Goal: Task Accomplishment & Management: Complete application form

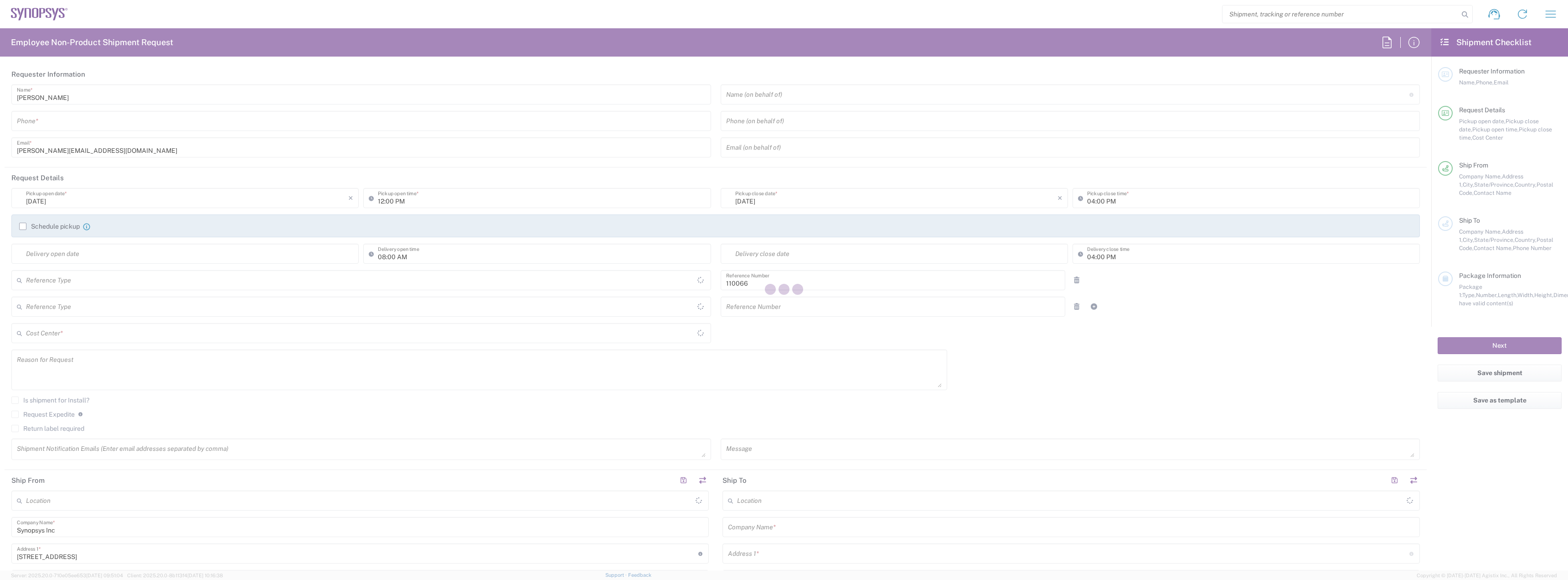
type input "Department"
type input "US01, CIO, IT, ESS2 110066"
type input "[US_STATE]"
type input "[GEOGRAPHIC_DATA]"
type input "Delivered at Place"
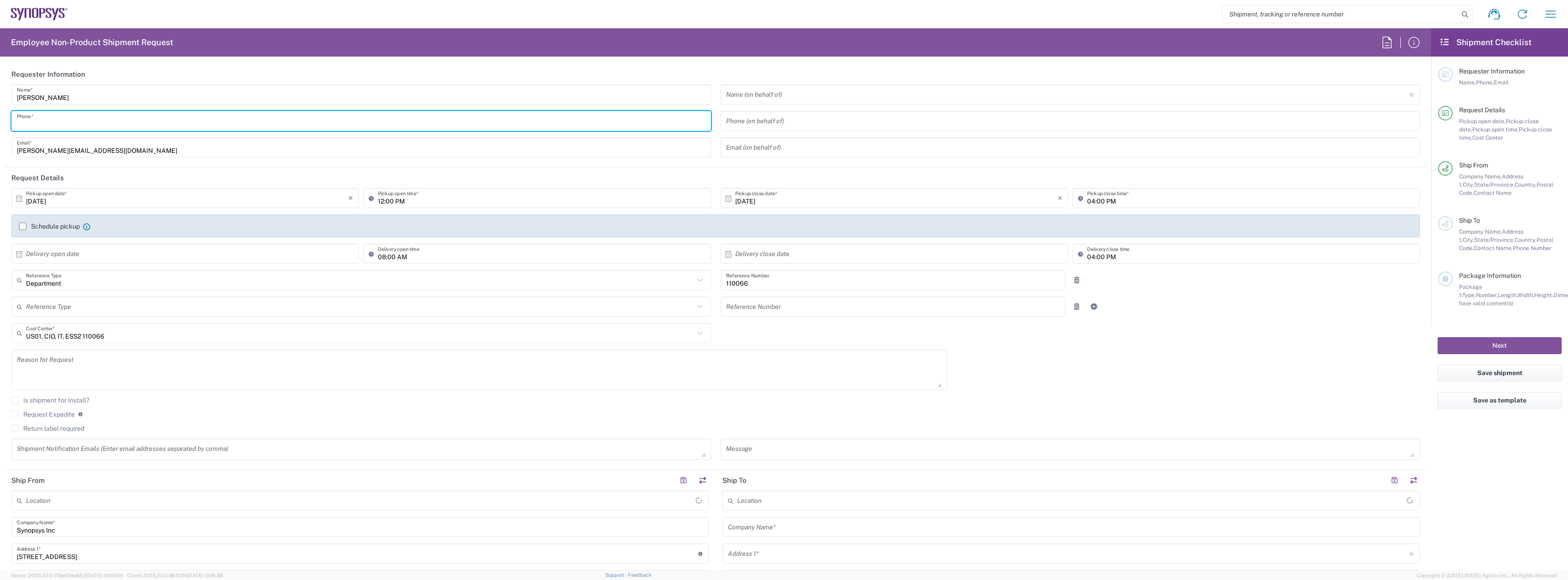
click at [72, 126] on input "tel" at bounding box center [362, 121] width 689 height 16
type input "Marlboro US04"
type input "7819643423"
click at [24, 224] on label "Schedule pickup" at bounding box center [49, 226] width 60 height 7
click at [23, 226] on input "Schedule pickup" at bounding box center [23, 226] width 0 height 0
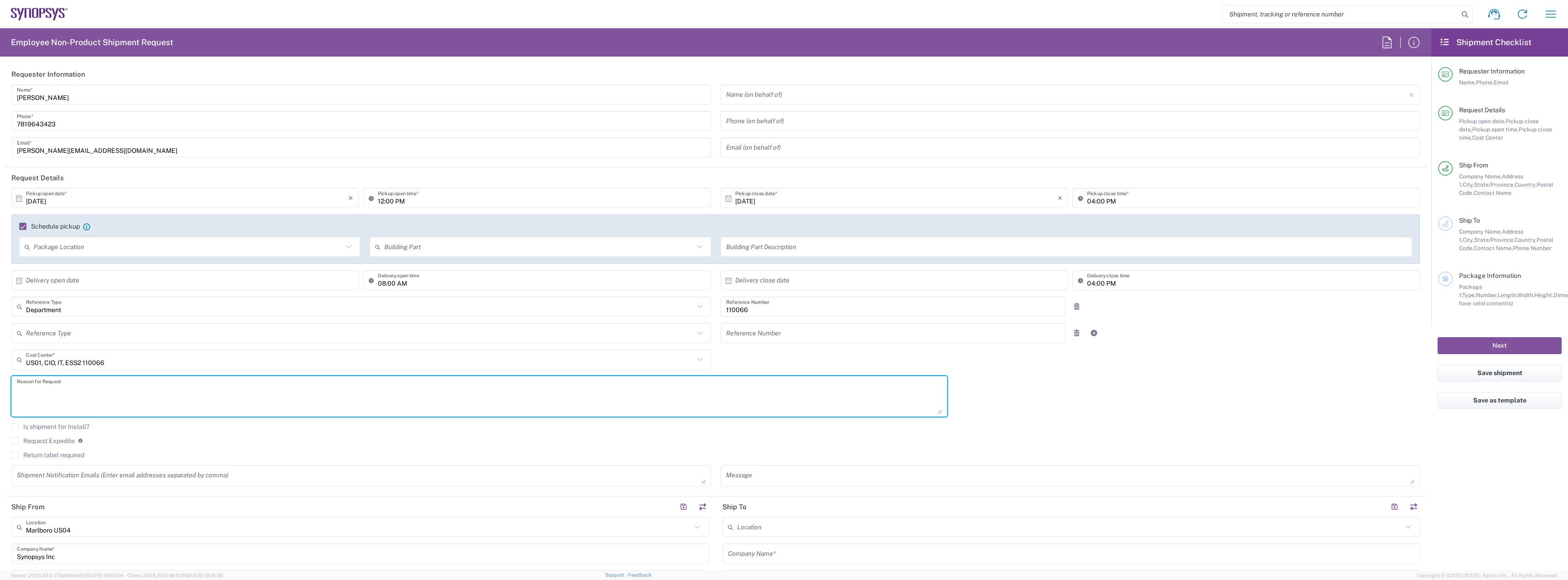
click at [69, 383] on textarea at bounding box center [480, 396] width 925 height 35
paste textarea "[PERSON_NAME]"
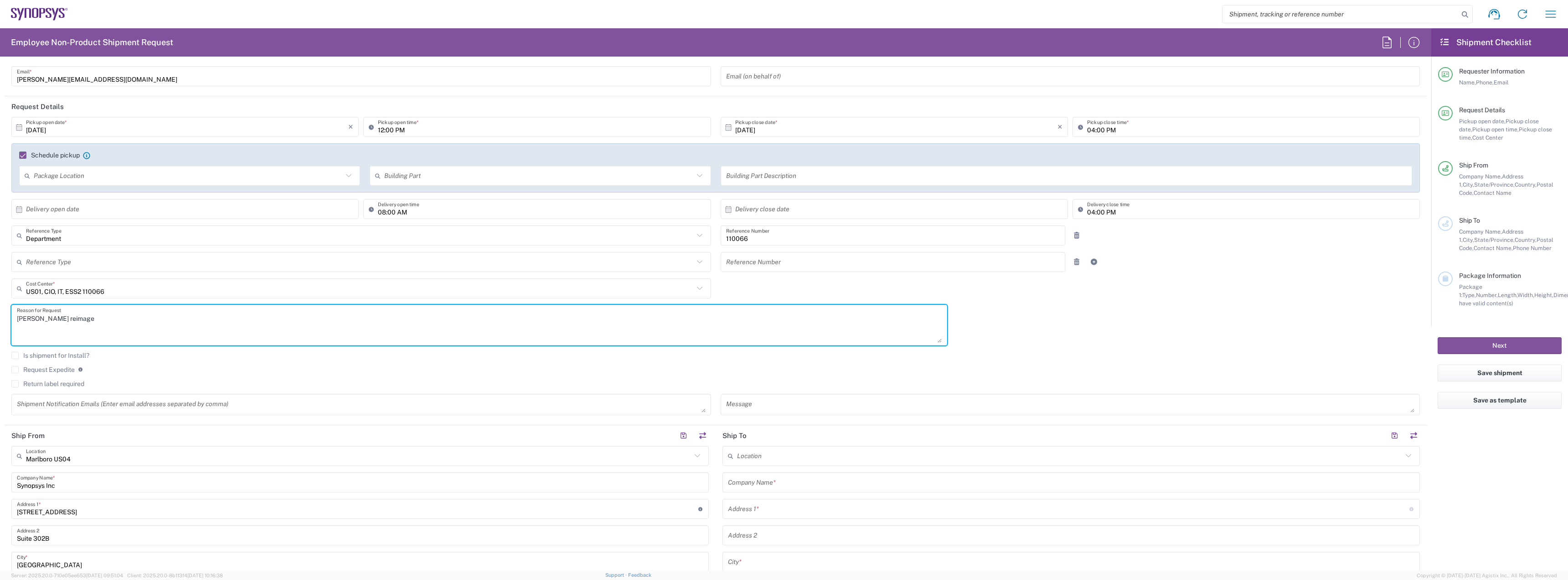
scroll to position [137, 0]
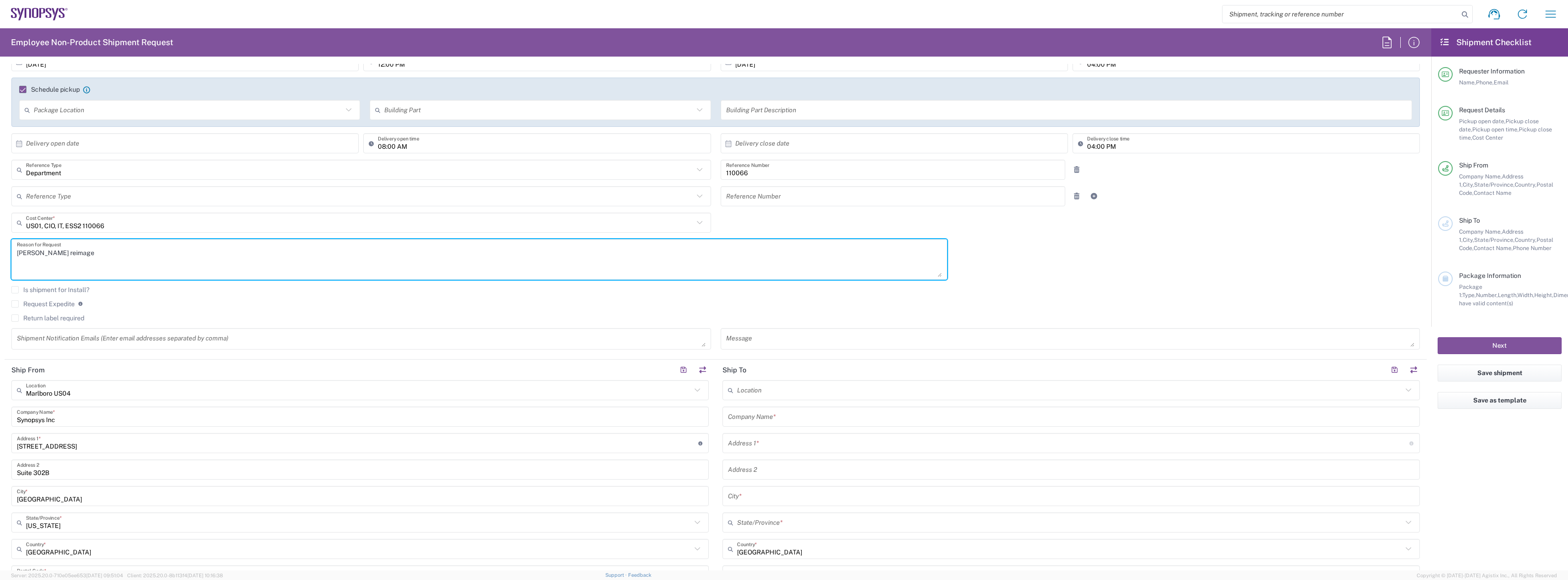
type textarea "[PERSON_NAME] reimage"
click at [48, 316] on label "Return label required" at bounding box center [48, 318] width 73 height 7
click at [15, 318] on input "Return label required" at bounding box center [15, 318] width 0 height 0
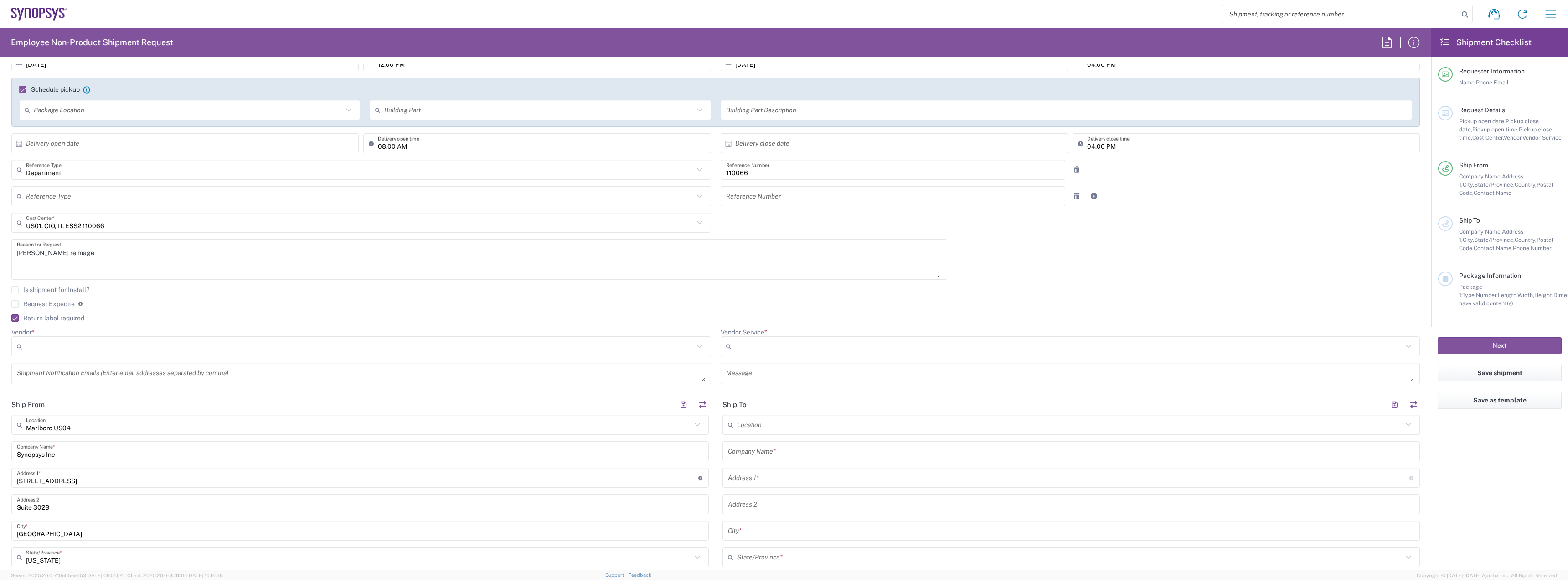
click at [50, 304] on label "Request Expedite" at bounding box center [43, 304] width 63 height 7
click at [15, 304] on input "Request Expedite" at bounding box center [15, 304] width 0 height 0
click at [133, 338] on div at bounding box center [362, 346] width 700 height 20
click at [124, 379] on span "FedEx Express" at bounding box center [360, 382] width 694 height 14
type input "FedEx Express"
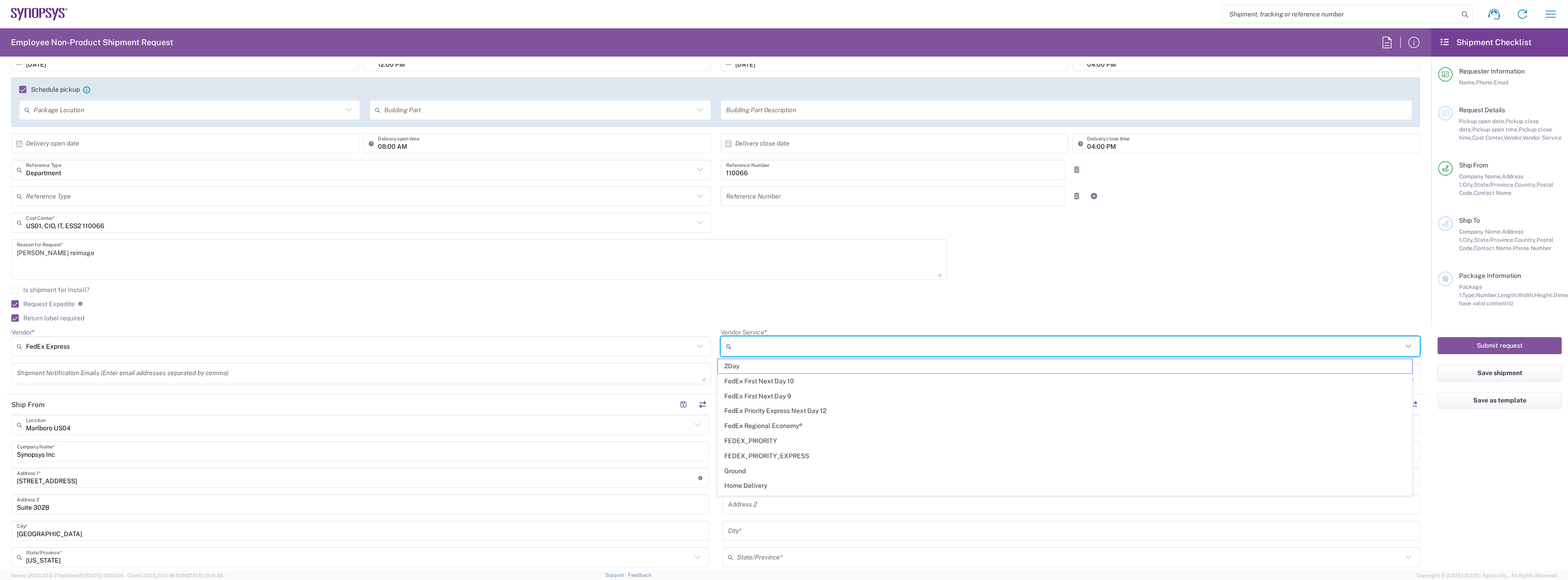
click at [766, 345] on input "Vendor Service *" at bounding box center [1069, 346] width 668 height 14
click at [762, 370] on span "2Day" at bounding box center [1065, 366] width 694 height 14
type input "2Day"
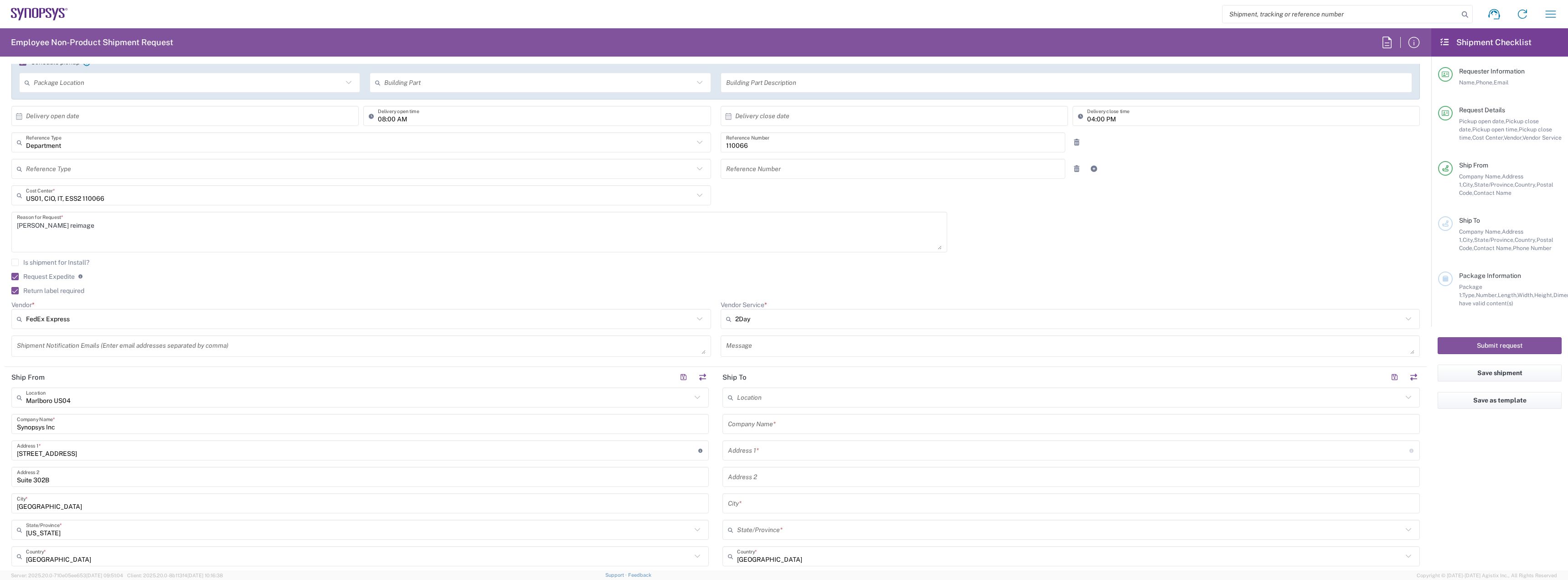
scroll to position [273, 0]
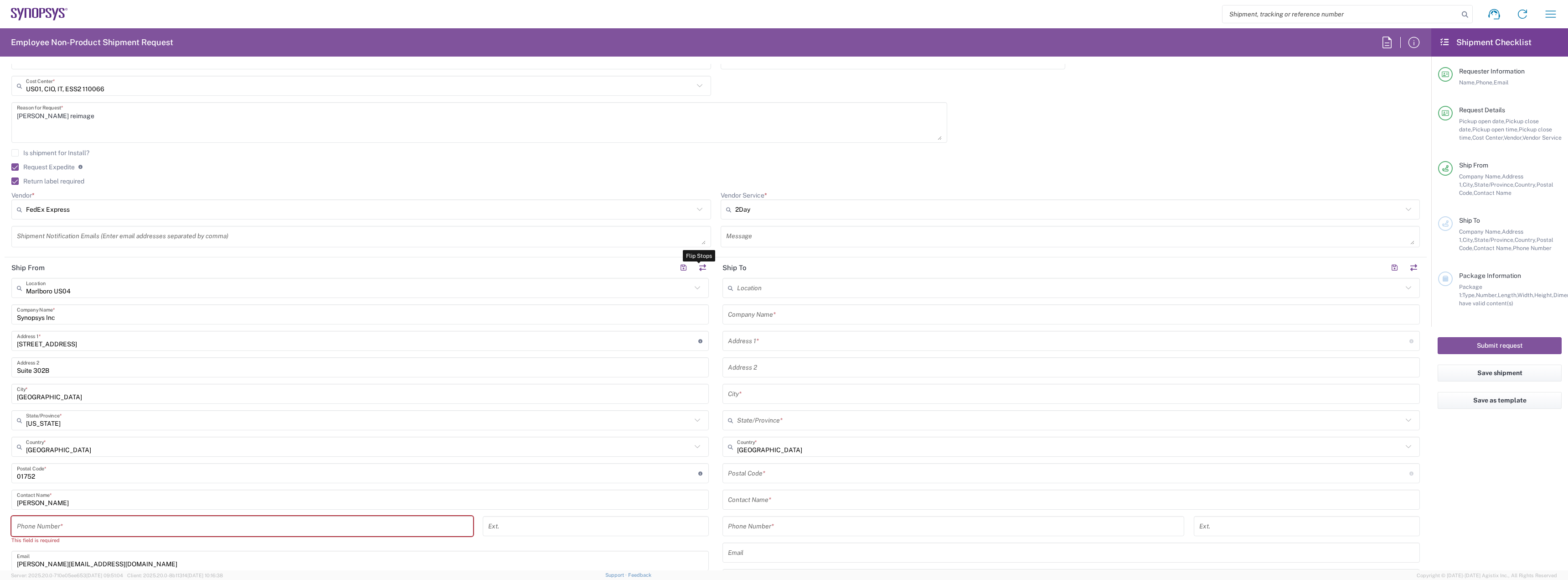
drag, startPoint x: 700, startPoint y: 270, endPoint x: 445, endPoint y: 287, distance: 255.6
click at [700, 269] on button "button" at bounding box center [702, 268] width 13 height 13
type input "Marlboro US04"
type input "Synopsys Inc"
type input "[STREET_ADDRESS]"
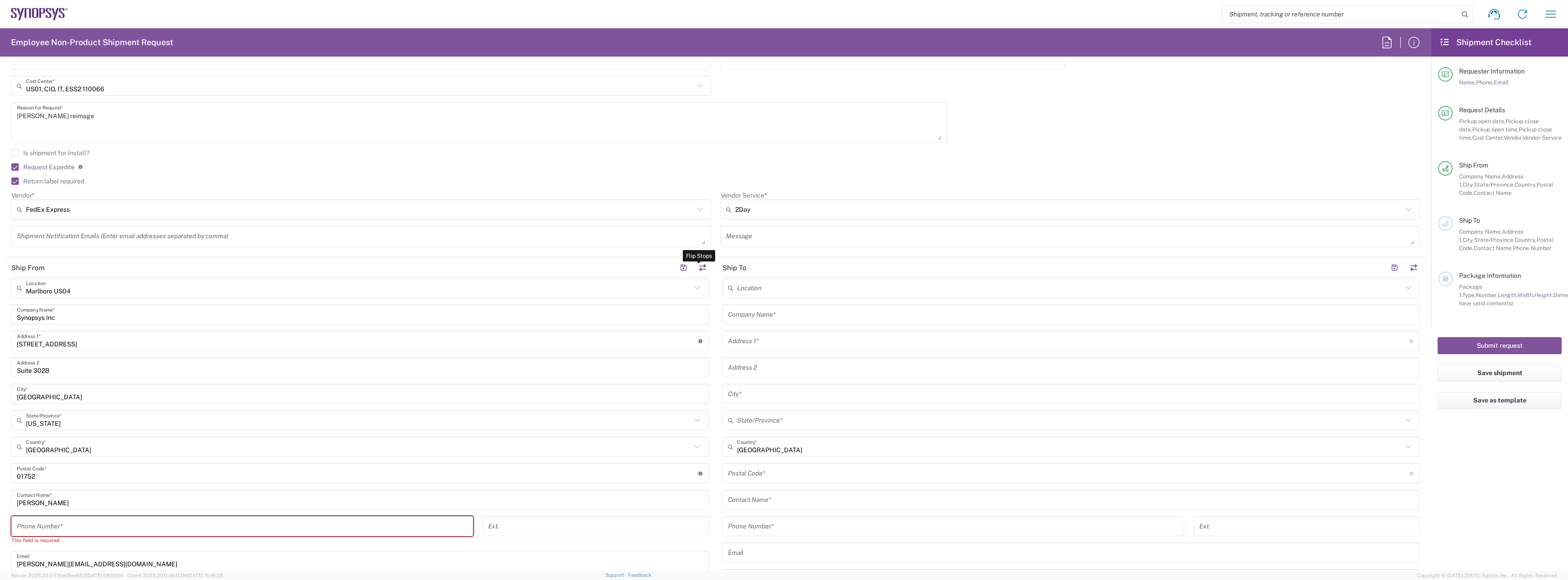
type input "Suite 302B"
type input "[GEOGRAPHIC_DATA]"
type input "[US_STATE]"
type input "01752"
type input "[PERSON_NAME]"
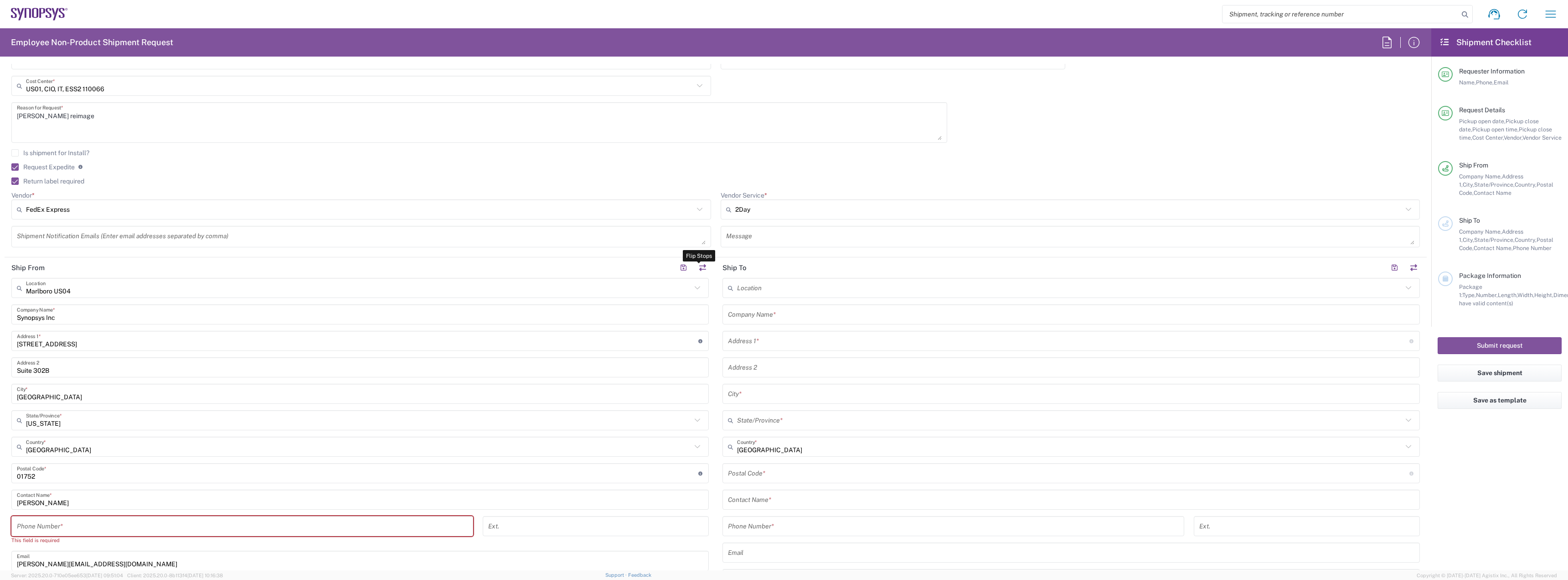
type input "[PERSON_NAME][EMAIL_ADDRESS][DOMAIN_NAME]"
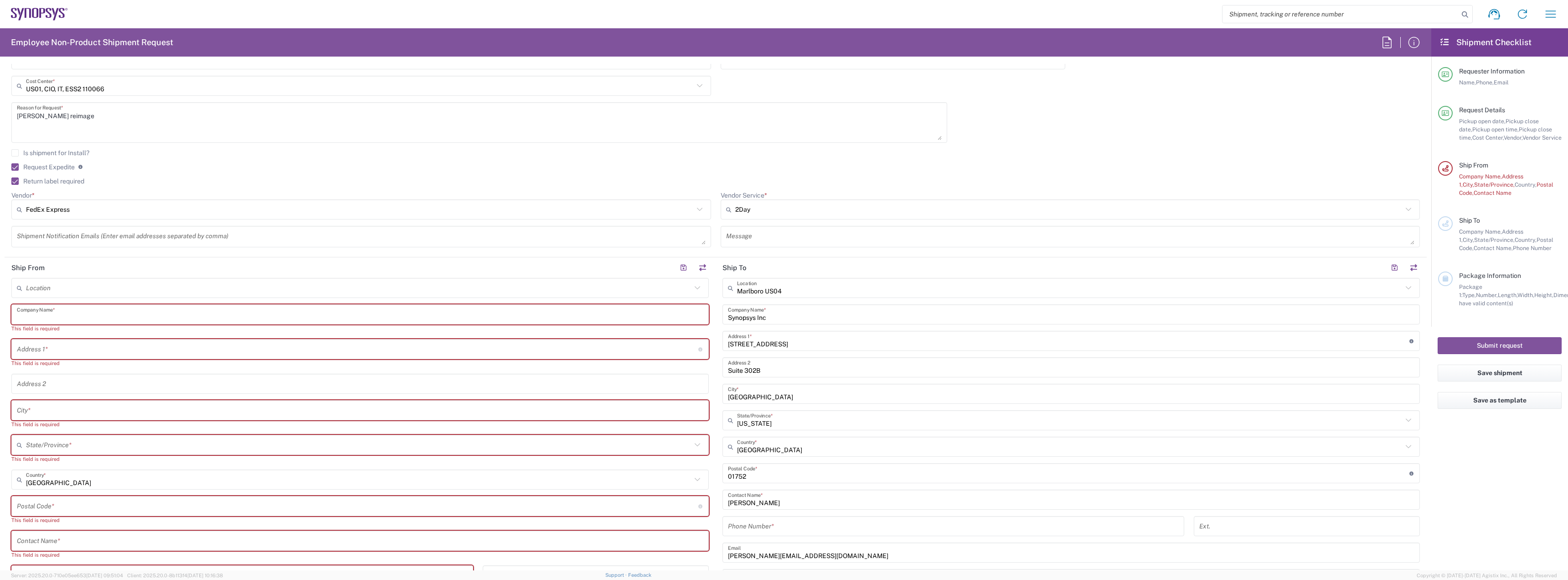
click at [44, 316] on input "text" at bounding box center [361, 315] width 687 height 16
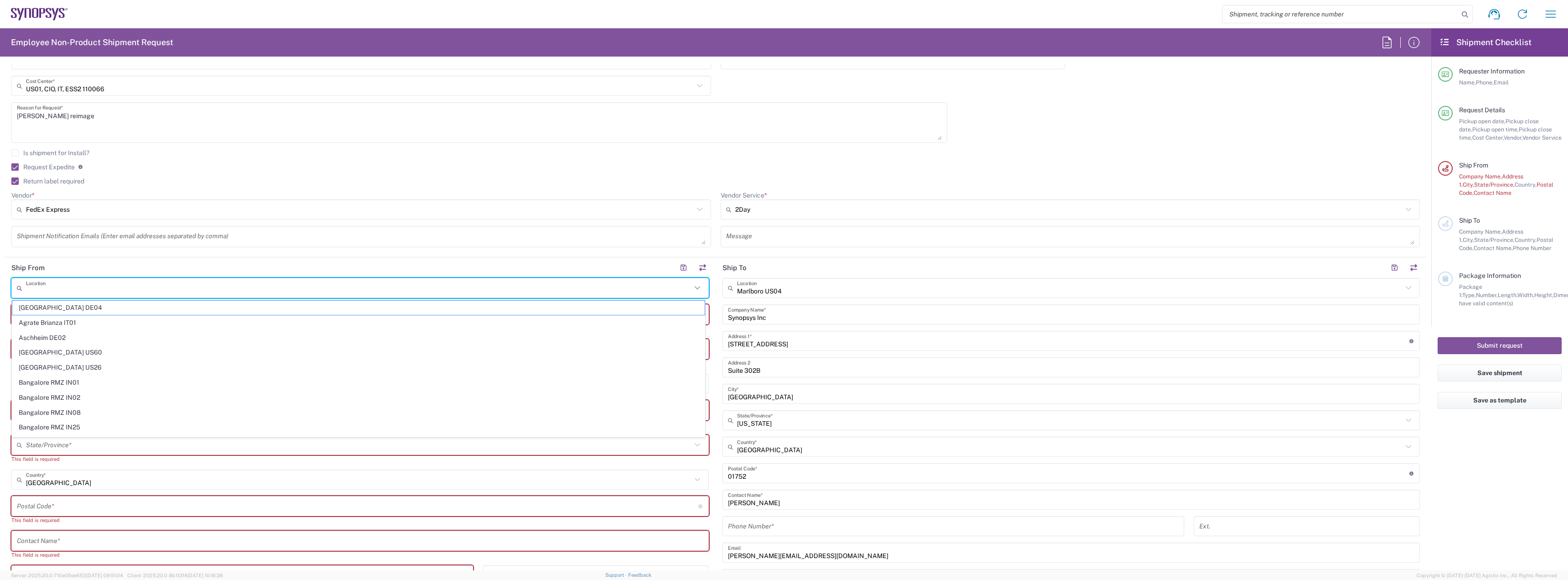
click at [44, 290] on input "text" at bounding box center [359, 288] width 665 height 16
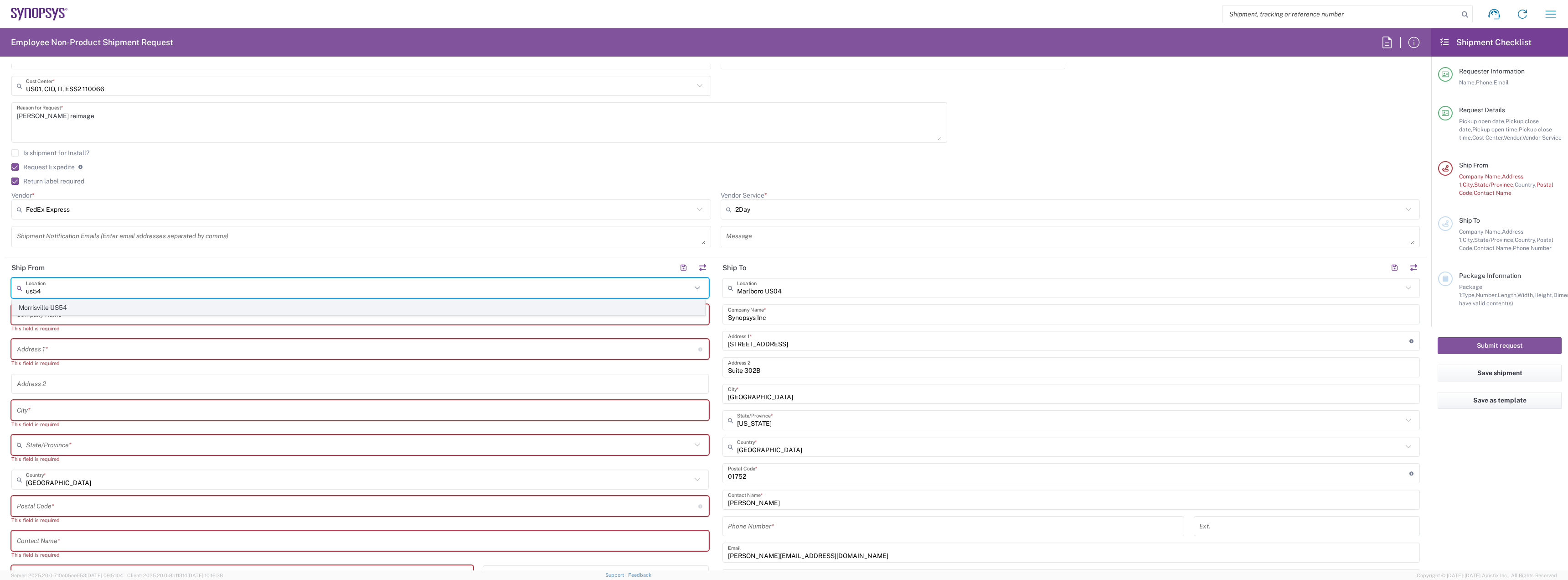
click at [45, 308] on span "Morrisville US54" at bounding box center [359, 308] width 692 height 14
type input "Morrisville US54"
type input "Synopsys Inc"
type input "[STREET_ADDRESS][PERSON_NAME]"
type input "Suite 300"
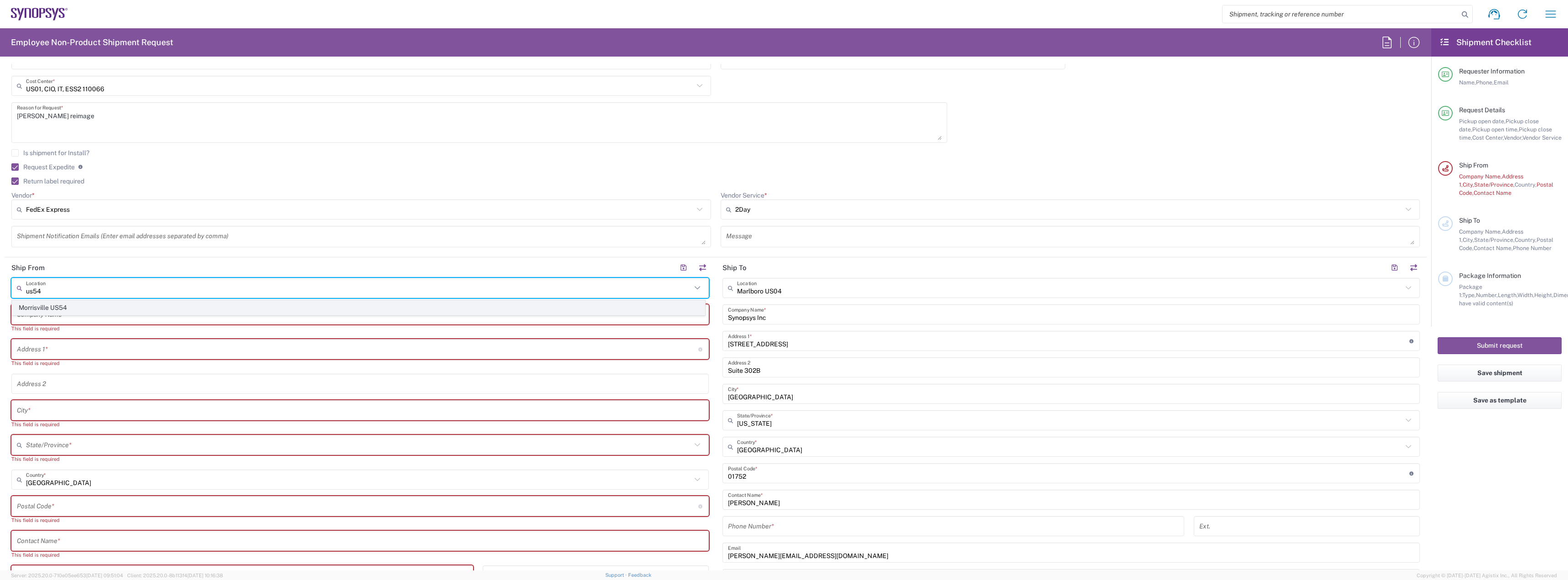
type input "Morrisville"
type input "[US_STATE]"
type input "27560"
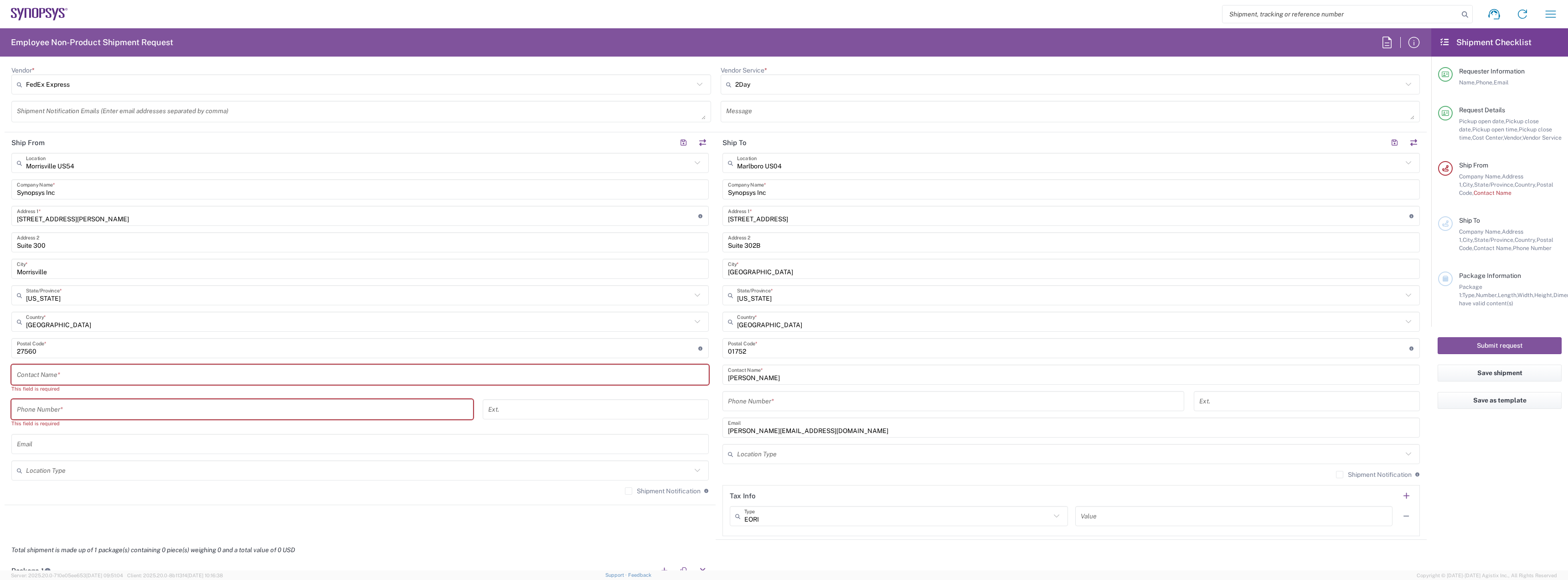
scroll to position [410, 0]
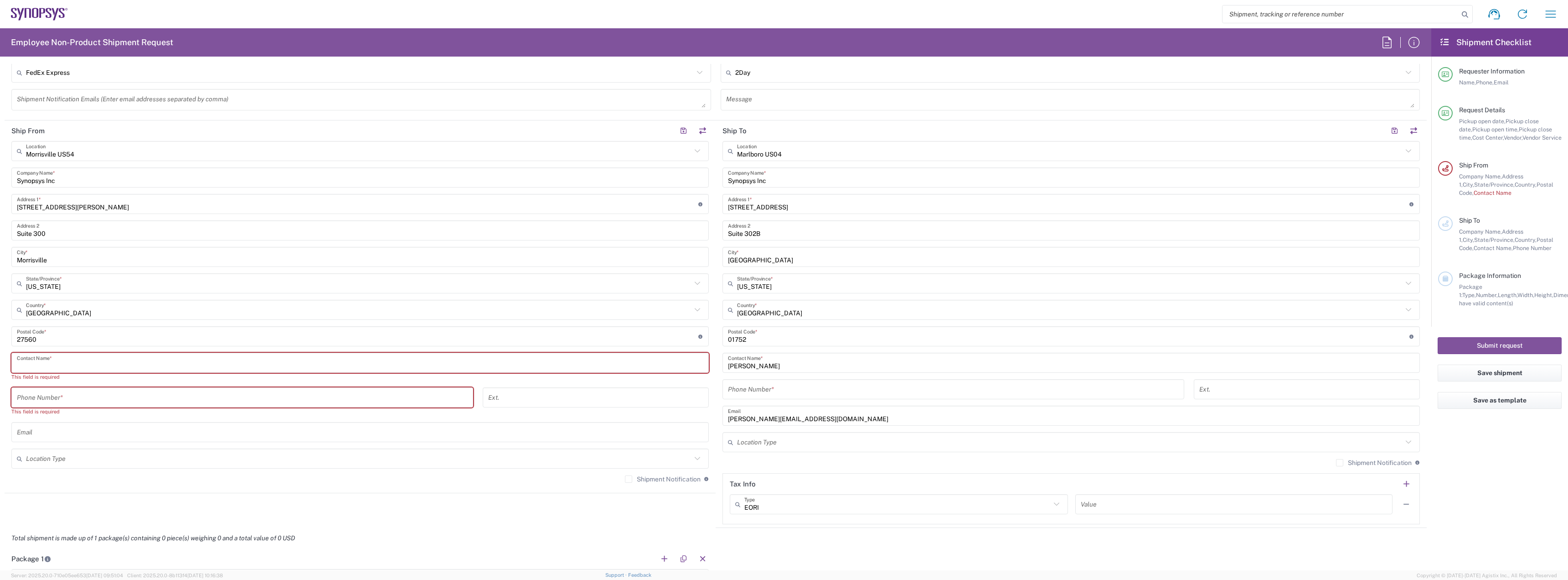
click at [41, 364] on input "text" at bounding box center [361, 363] width 687 height 16
paste input "[PERSON_NAME]"
click at [17, 364] on input "[PERSON_NAME]" at bounding box center [361, 363] width 687 height 16
click at [104, 369] on input "[PERSON_NAME]" at bounding box center [361, 363] width 687 height 16
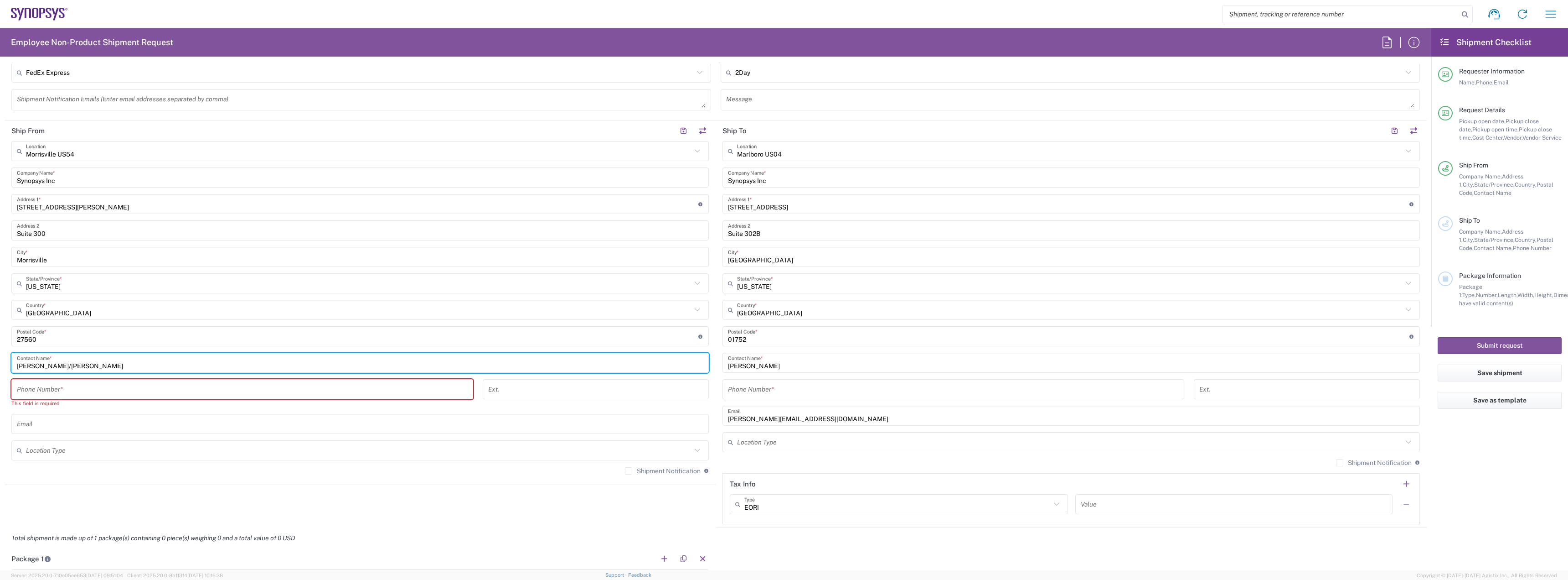
type input "[PERSON_NAME]/[PERSON_NAME]"
click at [829, 395] on input "tel" at bounding box center [954, 390] width 451 height 16
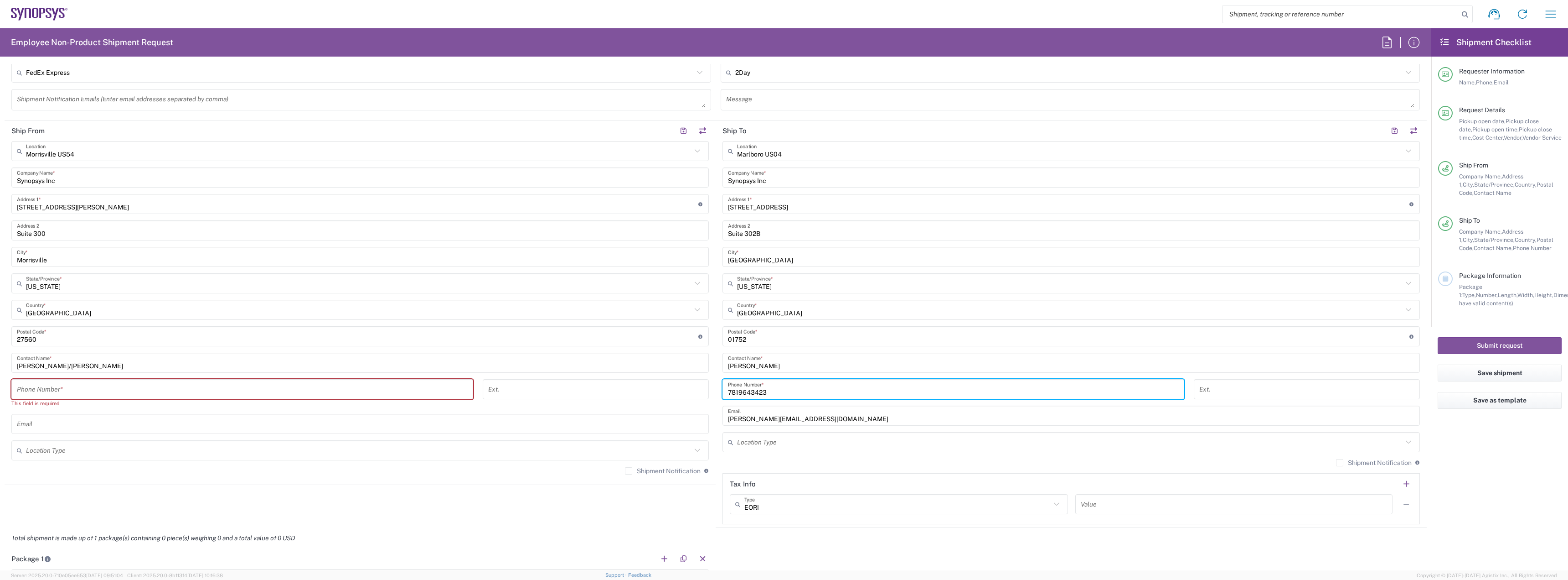
type input "7819643423"
click at [61, 384] on input "tel" at bounding box center [243, 390] width 451 height 16
paste input "919.637.1313"
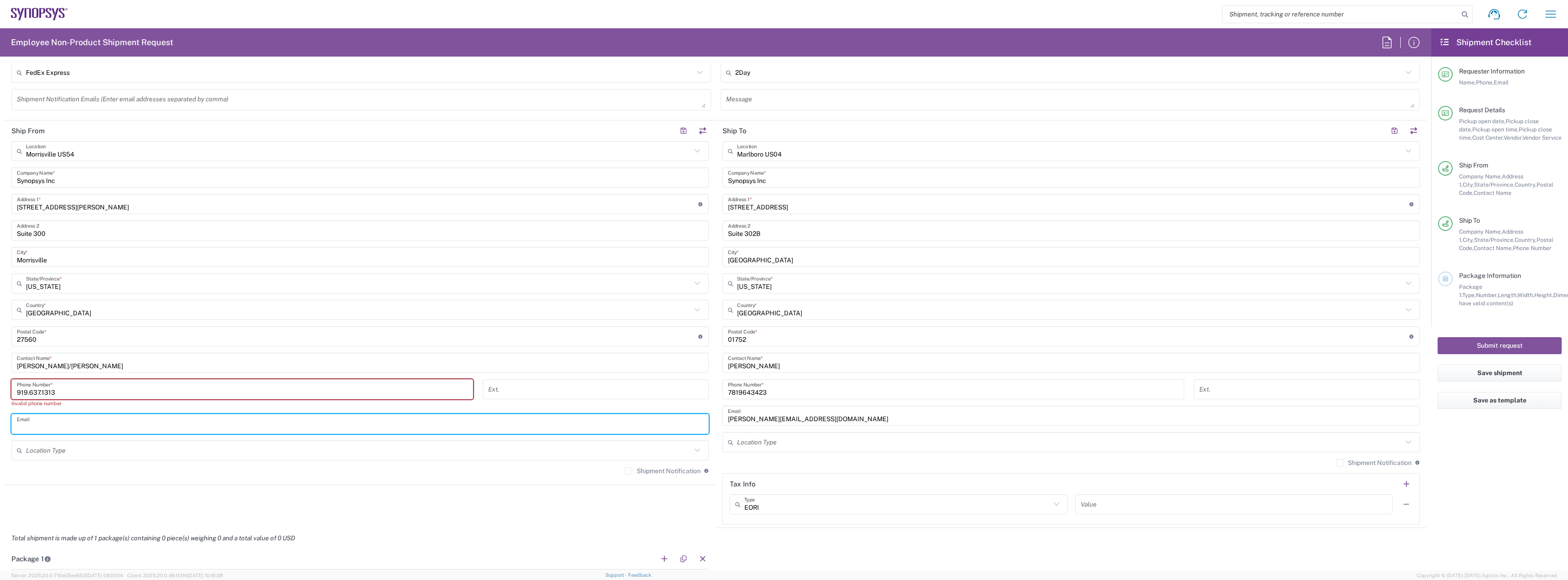
click at [63, 419] on input "text" at bounding box center [361, 424] width 687 height 16
click at [42, 391] on input "919.637.1313" at bounding box center [243, 390] width 451 height 16
click at [29, 393] on input "919.6371313" at bounding box center [243, 390] width 451 height 16
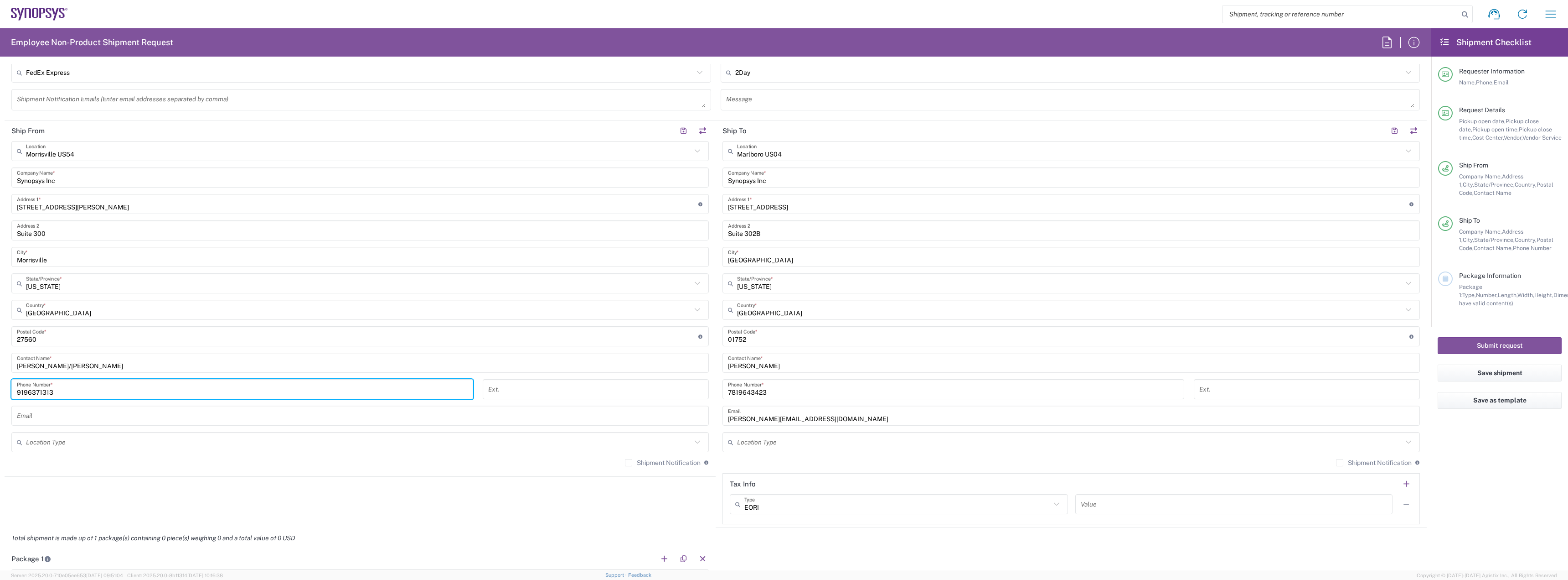
type input "9196371313"
click at [50, 416] on input "text" at bounding box center [361, 416] width 687 height 16
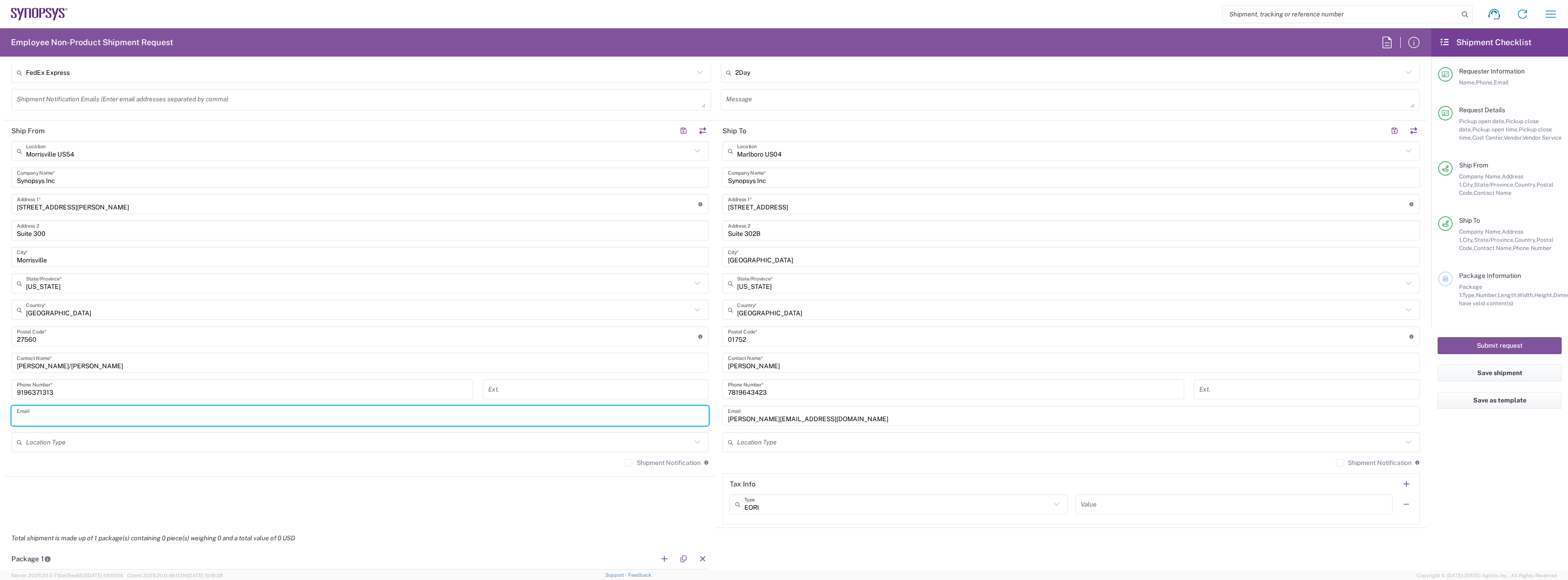
paste input "[EMAIL_ADDRESS][DOMAIN_NAME]"
type input "[EMAIL_ADDRESS][DOMAIN_NAME]"
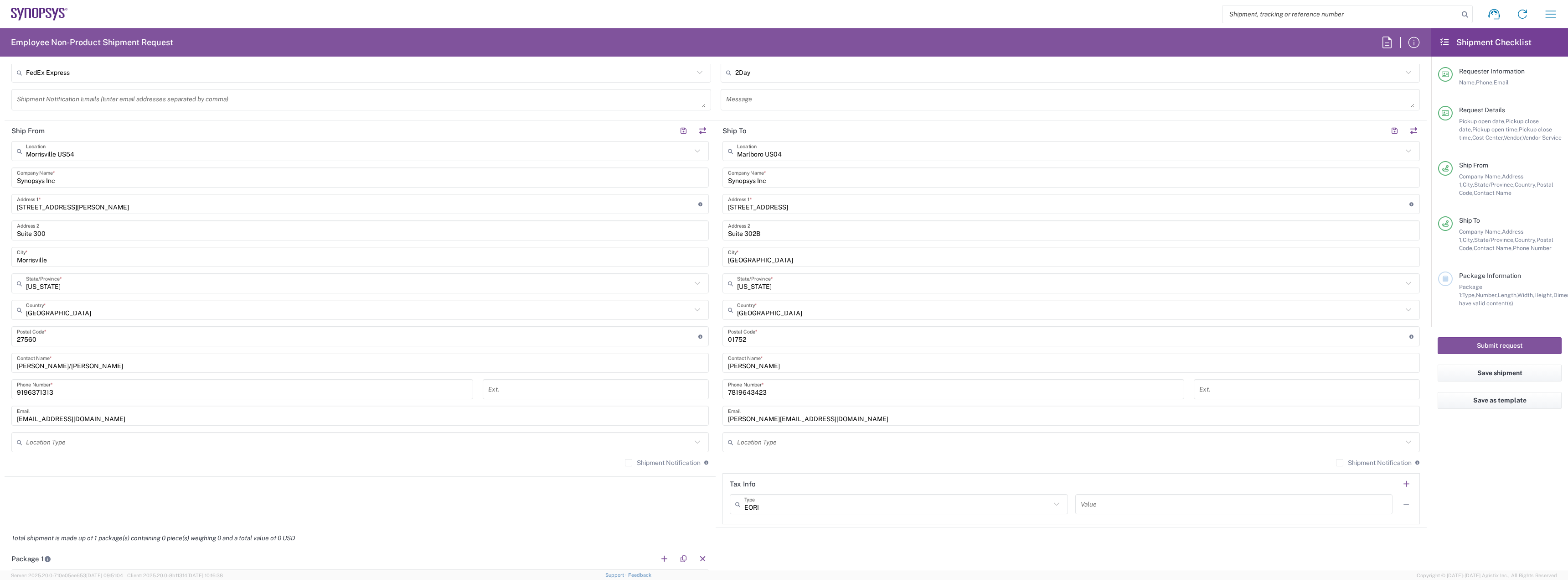
click at [626, 460] on label "Shipment Notification" at bounding box center [663, 463] width 76 height 7
click at [628, 463] on input "Shipment Notification" at bounding box center [628, 463] width 0 height 0
click at [1336, 460] on label "Shipment Notification" at bounding box center [1374, 463] width 76 height 7
click at [1340, 463] on input "Shipment Notification" at bounding box center [1340, 463] width 0 height 0
click at [93, 98] on textarea at bounding box center [362, 100] width 689 height 16
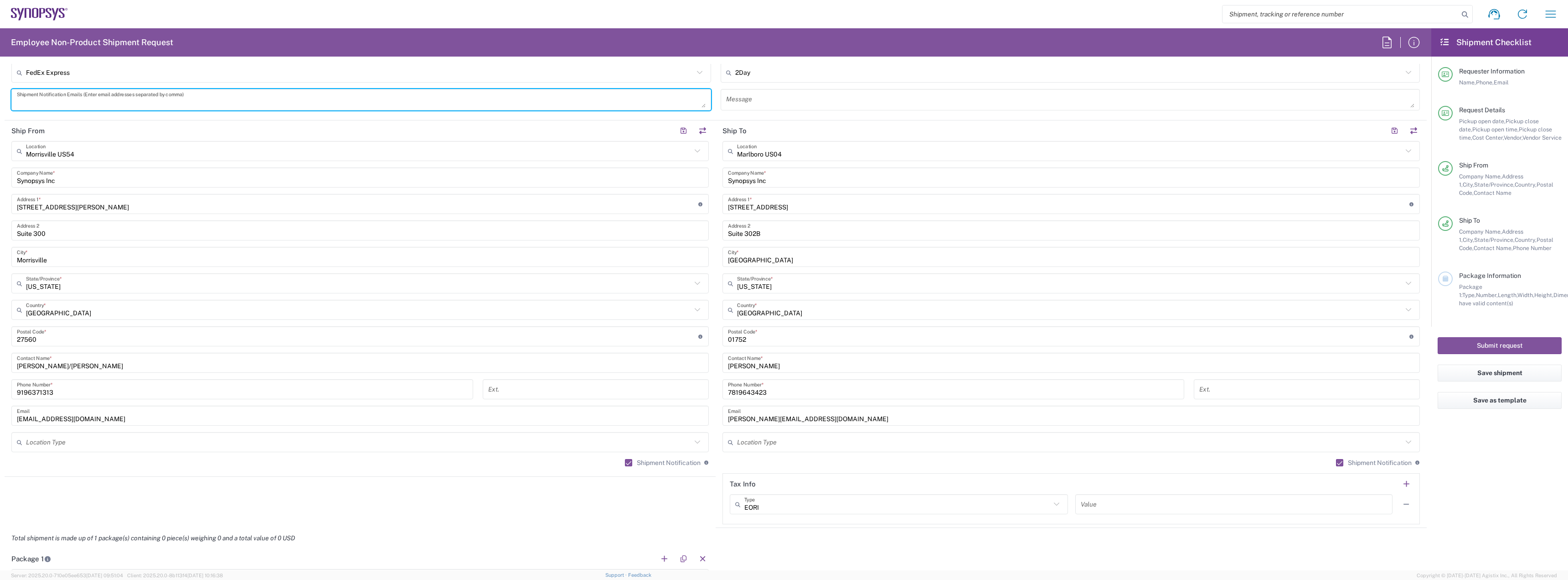
paste textarea "[EMAIL_ADDRESS][DOMAIN_NAME]"
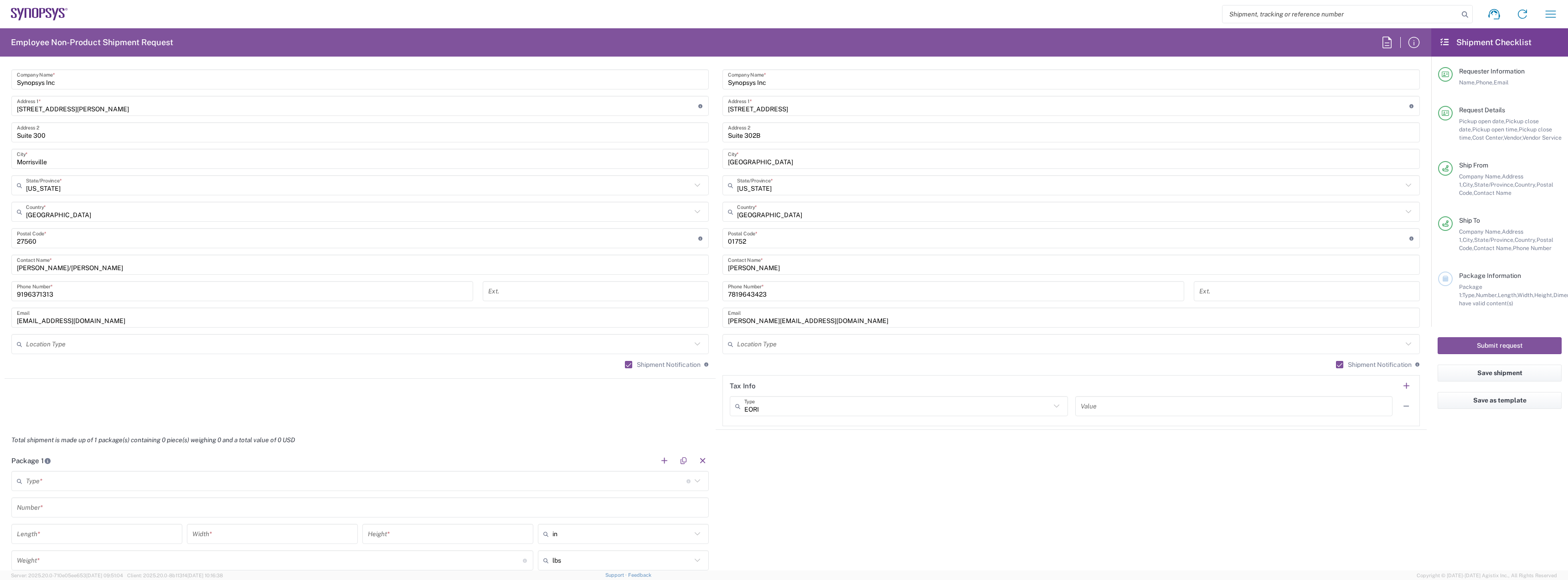
scroll to position [639, 0]
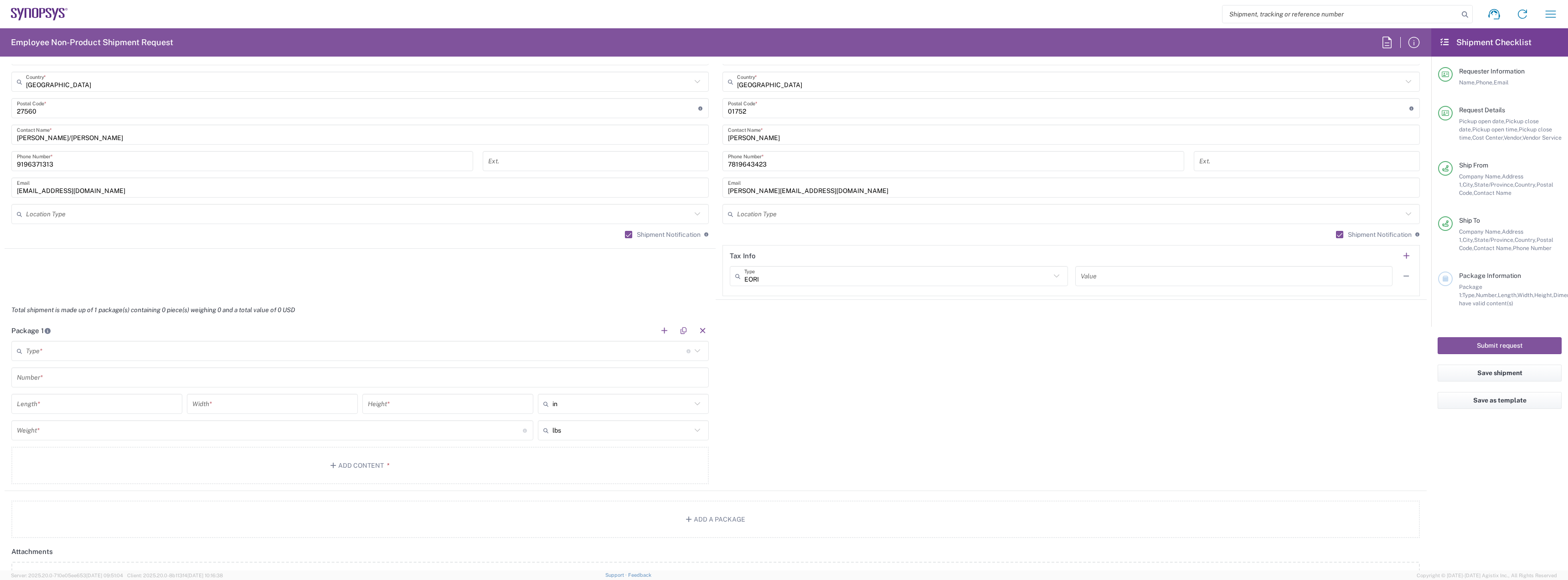
type textarea "[EMAIL_ADDRESS][DOMAIN_NAME]"
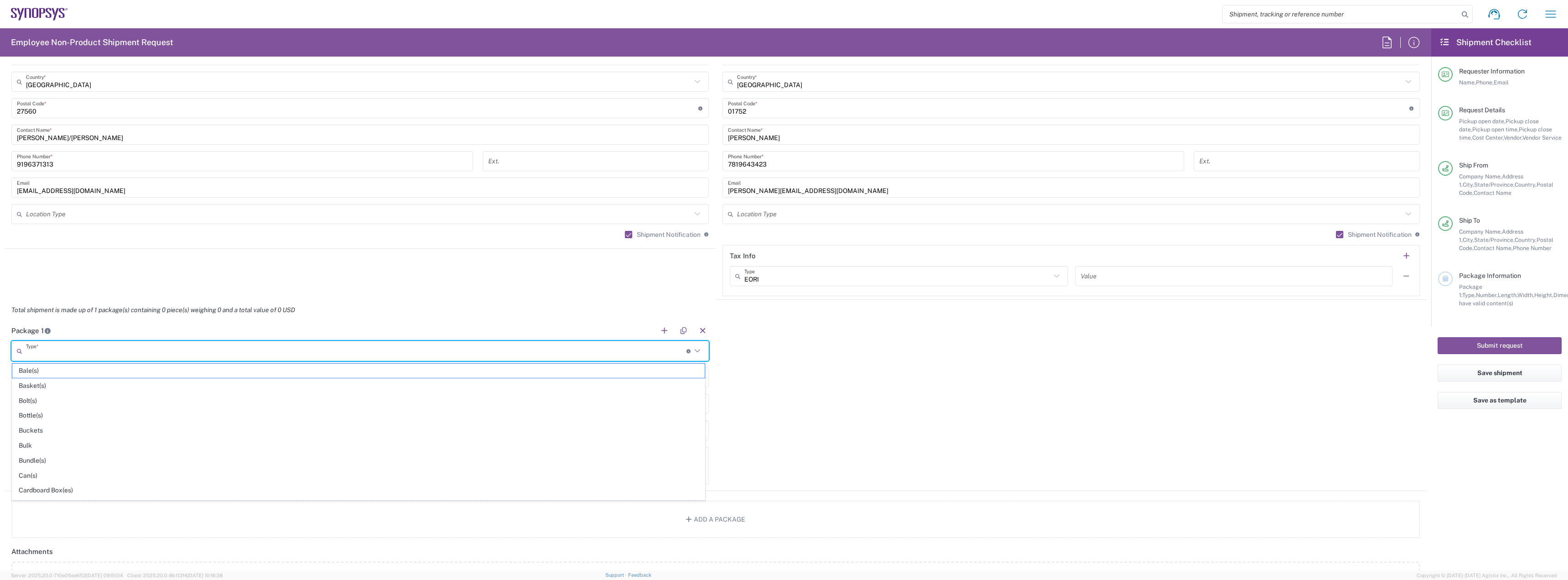
click at [69, 347] on input "text" at bounding box center [356, 351] width 661 height 16
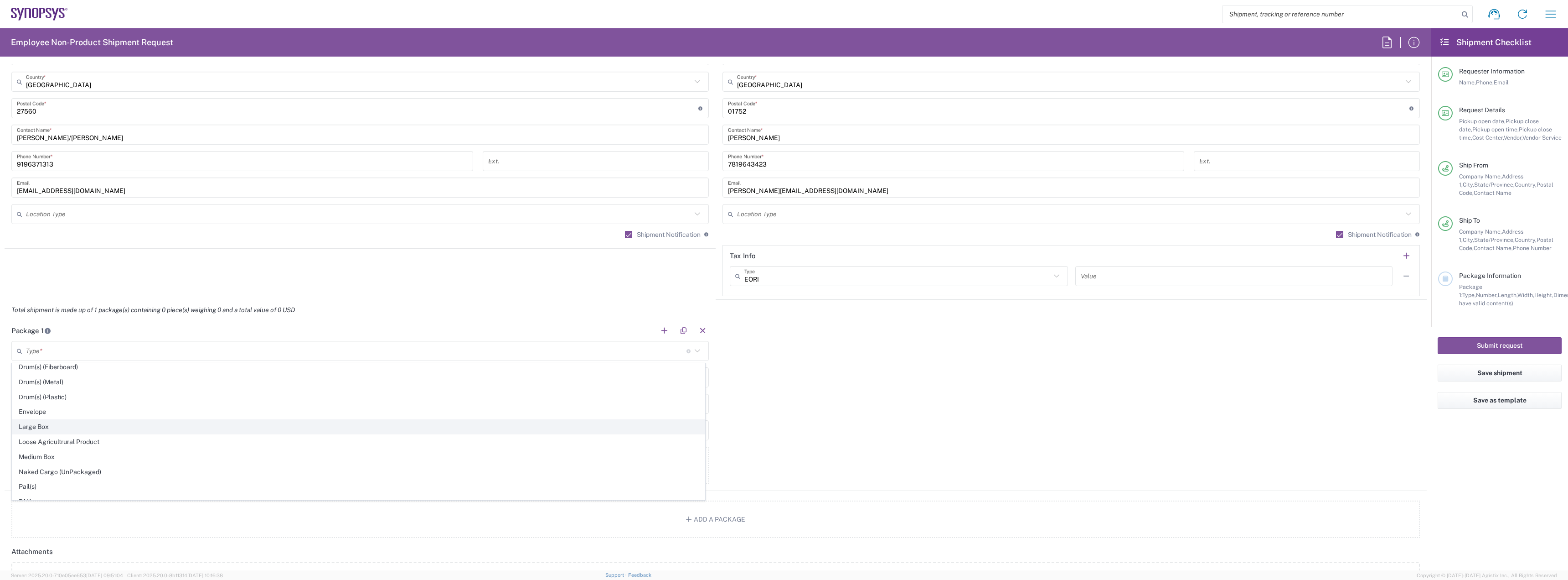
click at [60, 428] on span "Large Box" at bounding box center [359, 427] width 692 height 14
type input "Large Box"
type input "17.5"
type input "12.5"
type input "3"
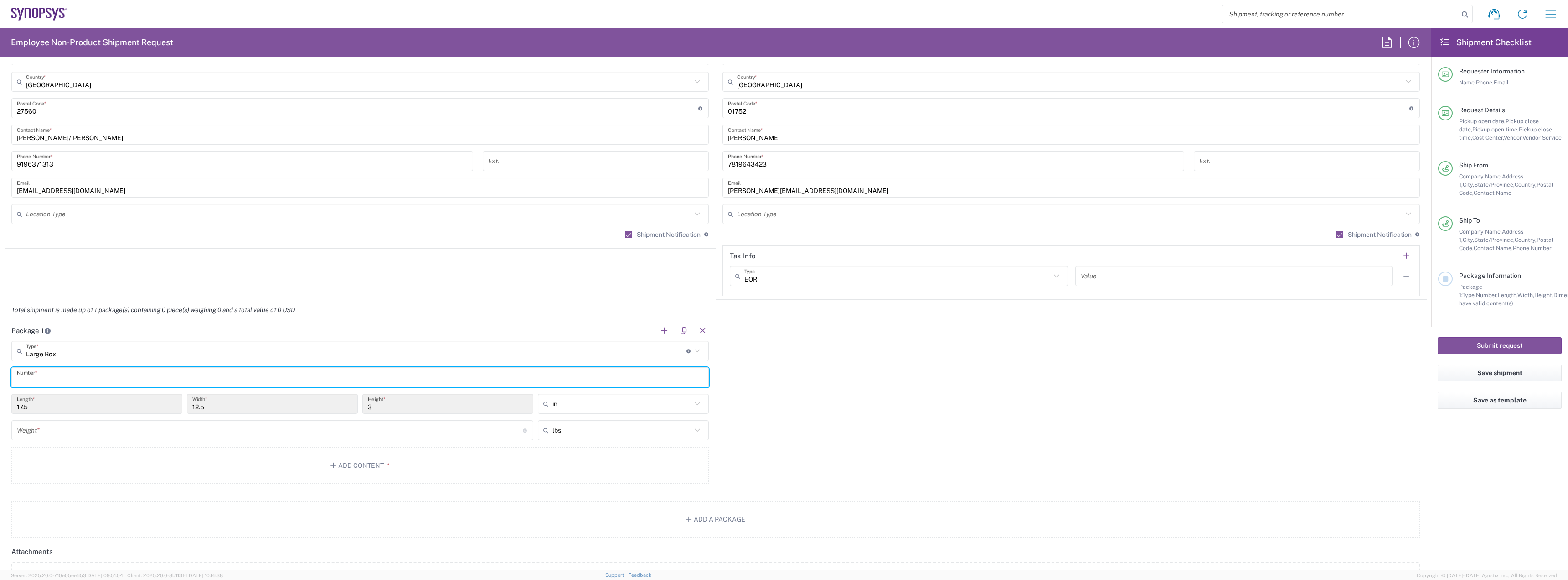
click at [49, 374] on input "text" at bounding box center [361, 378] width 687 height 16
type input "1"
click at [42, 433] on input "number" at bounding box center [270, 430] width 506 height 16
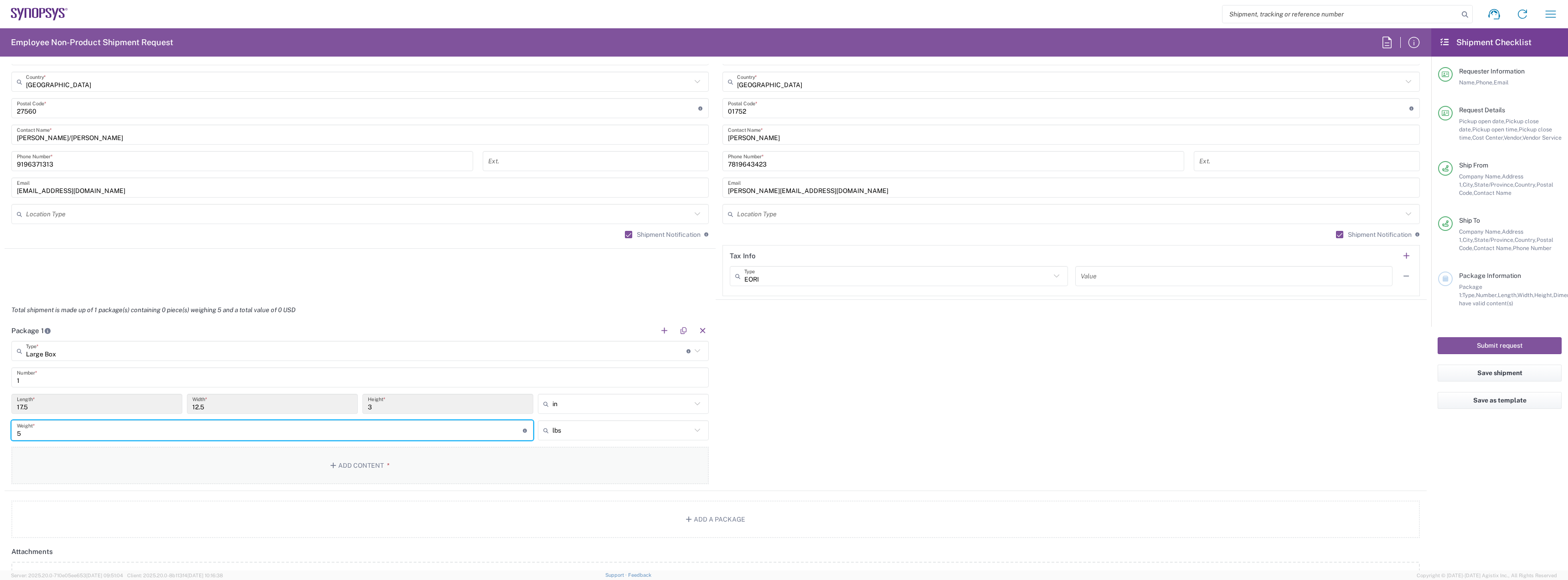
type input "5"
click at [97, 474] on button "Add Content *" at bounding box center [361, 465] width 698 height 37
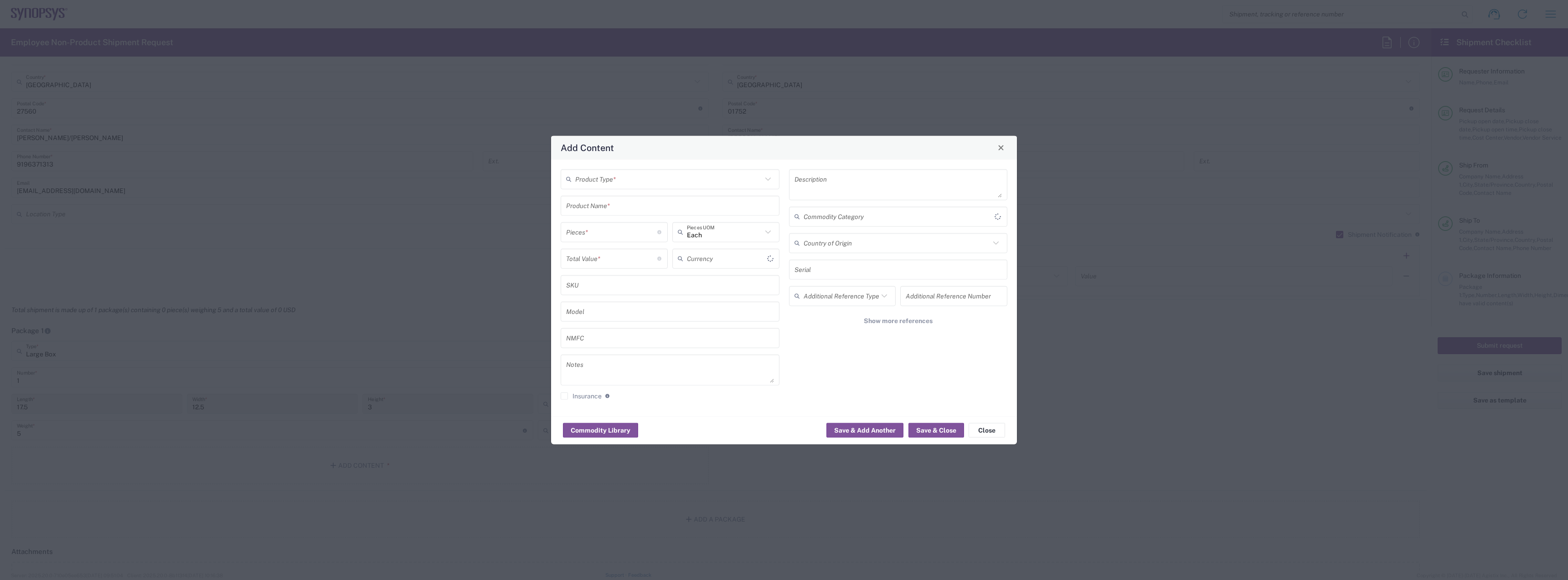
type input "US Dollar"
click at [610, 188] on div "Product Type *" at bounding box center [670, 179] width 219 height 20
click at [613, 203] on span "Documents" at bounding box center [670, 198] width 217 height 14
type input "Documents"
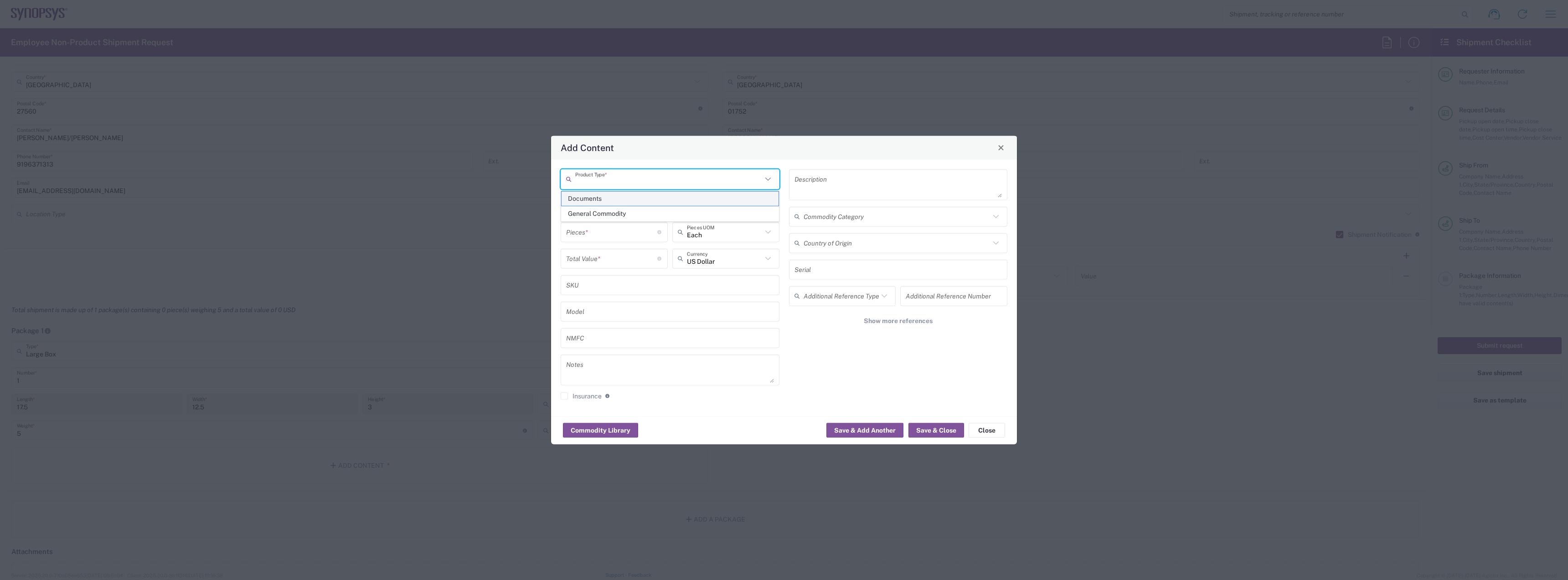
type input "1"
type textarea "Documents"
click at [613, 203] on input "Documents" at bounding box center [670, 206] width 208 height 16
click at [619, 180] on input "Documents" at bounding box center [668, 180] width 187 height 16
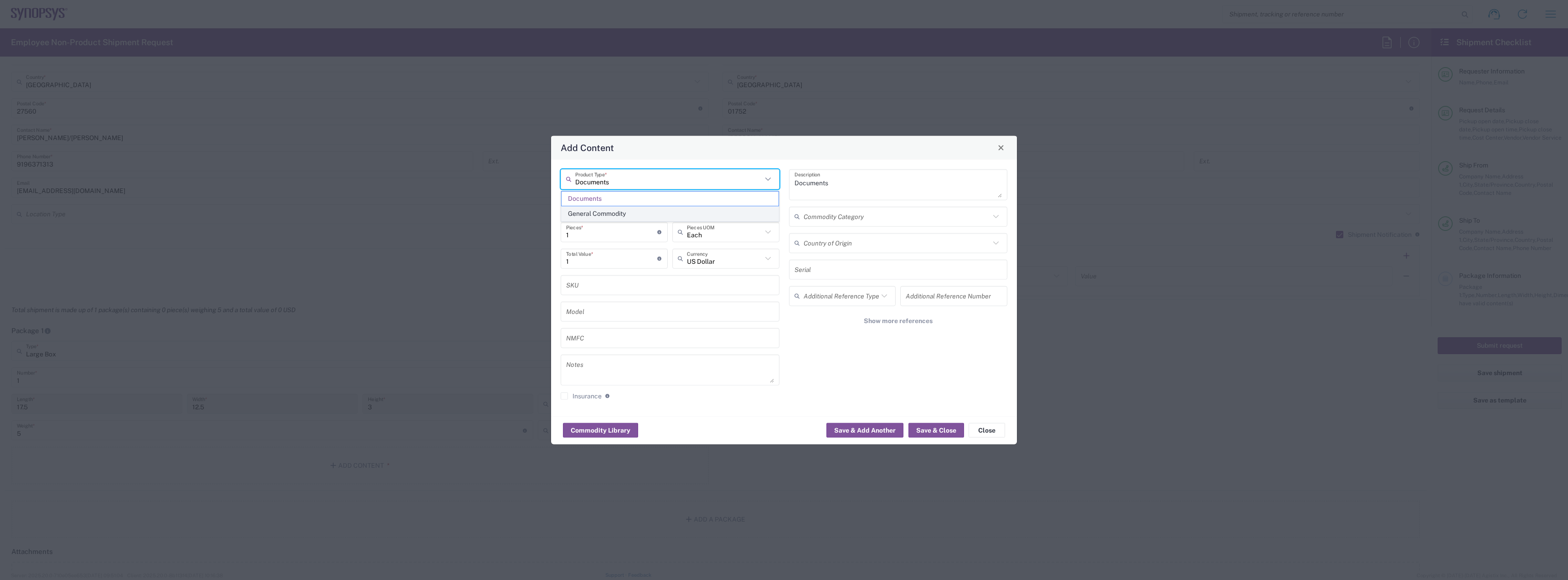
click at [618, 213] on span "General Commodity" at bounding box center [670, 214] width 217 height 14
type input "General Commodity"
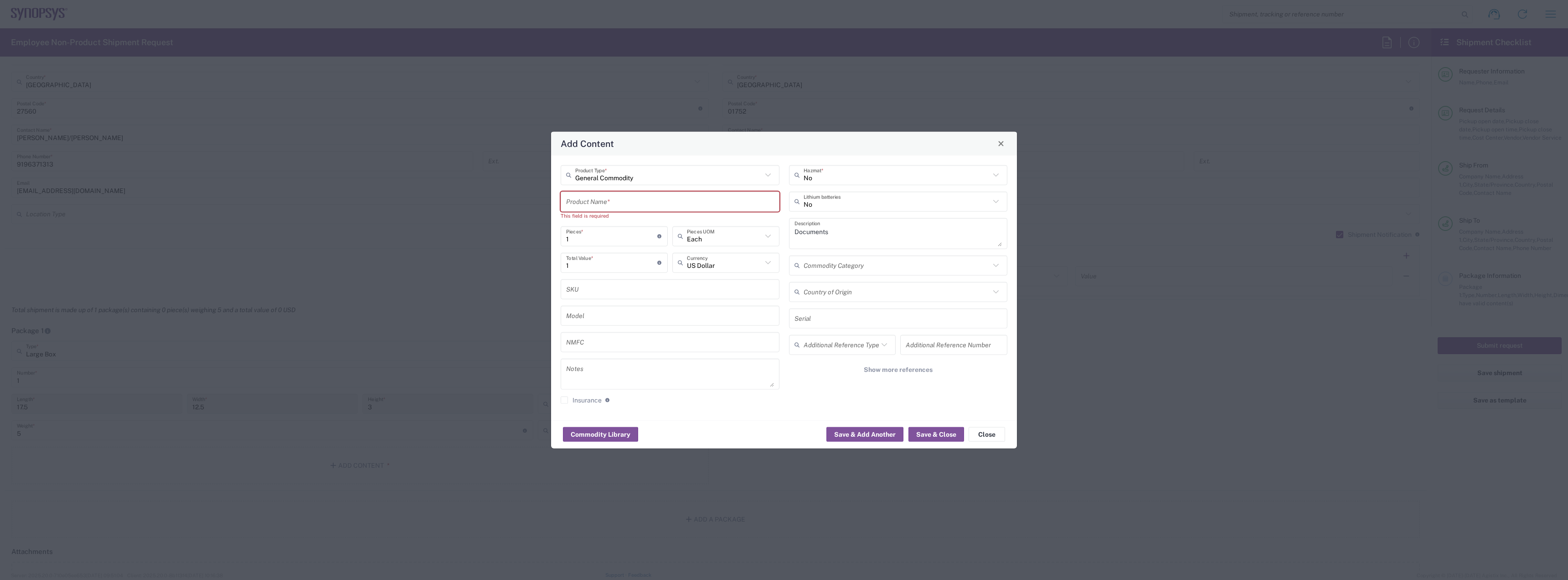
click at [601, 204] on input "text" at bounding box center [670, 201] width 208 height 16
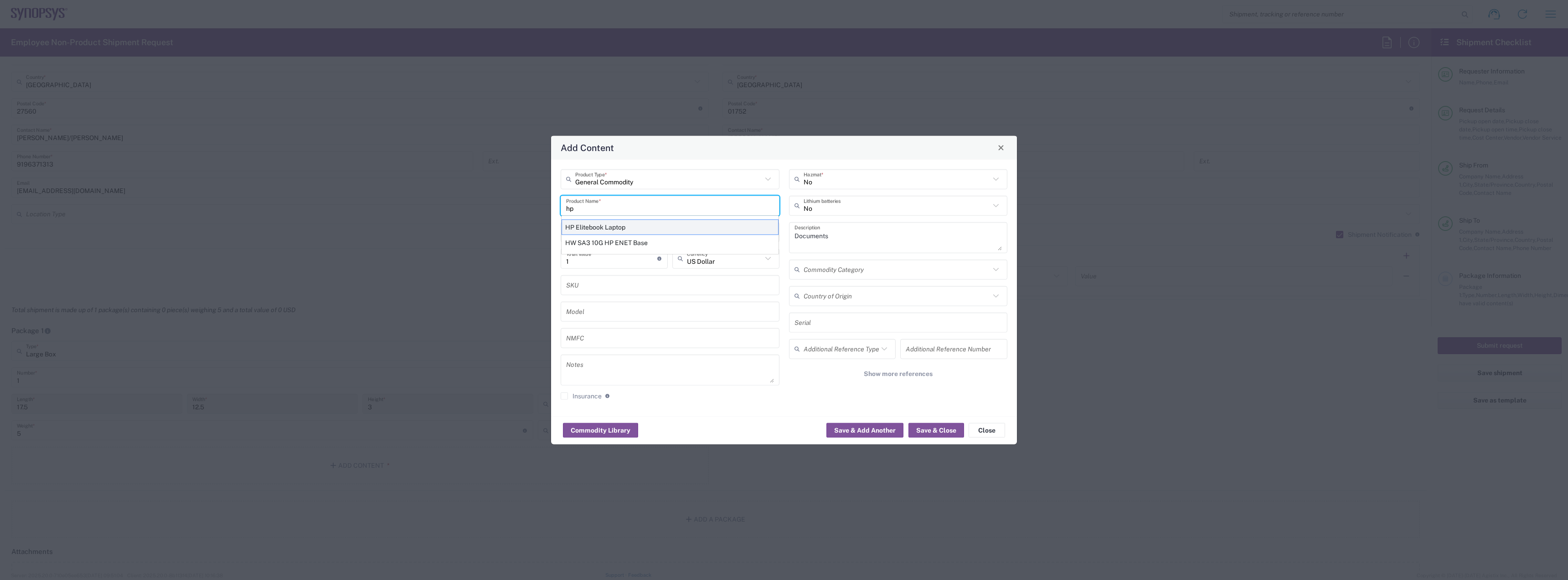
click at [599, 226] on div "HP Elitebook Laptop" at bounding box center [670, 226] width 217 height 15
type input "HP Elitebook Laptop"
type textarea "HP Elitebook Laptop"
click at [597, 236] on input "number" at bounding box center [611, 232] width 91 height 16
type input "1"
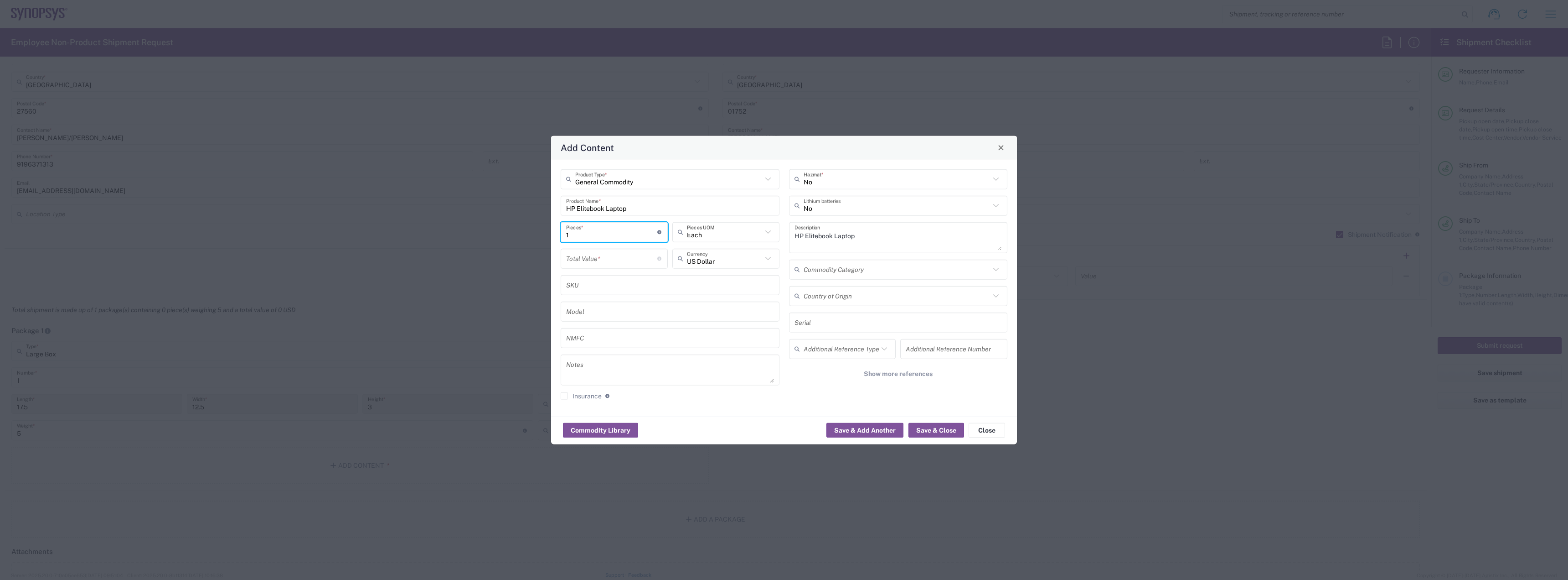
click at [592, 254] on input "number" at bounding box center [611, 259] width 91 height 16
type input "950"
click at [922, 428] on button "Save & Close" at bounding box center [937, 430] width 56 height 14
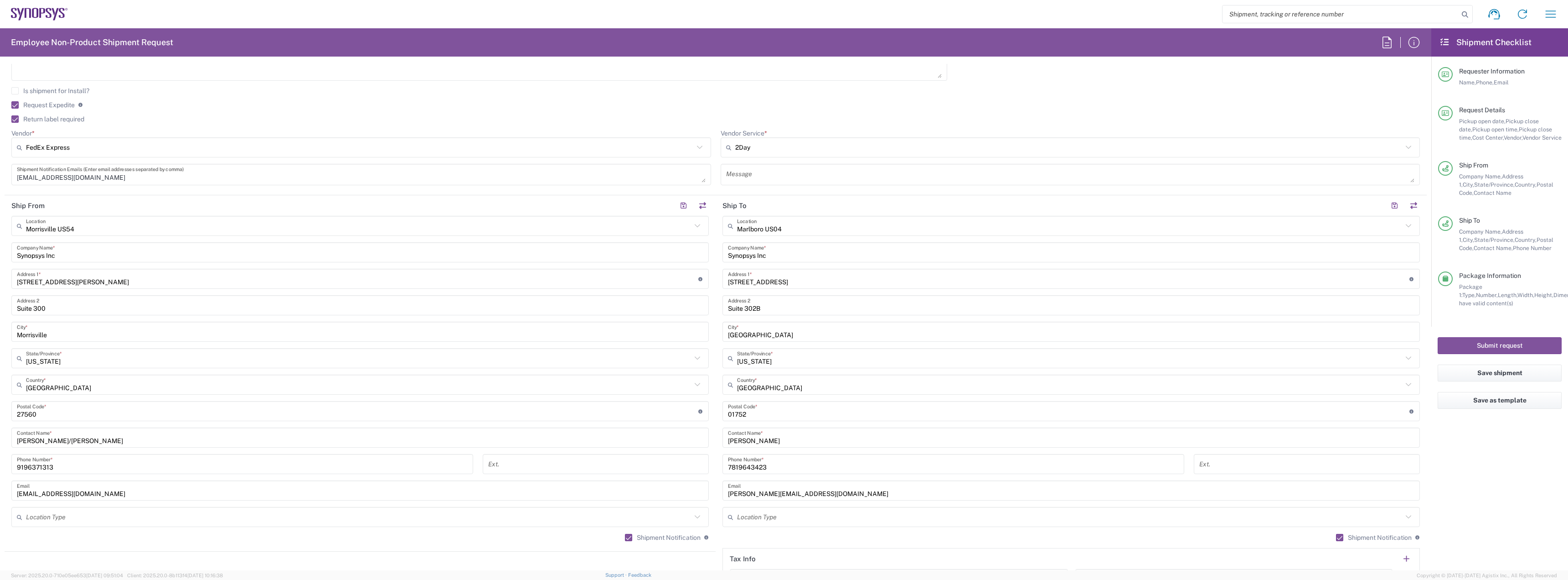
scroll to position [319, 0]
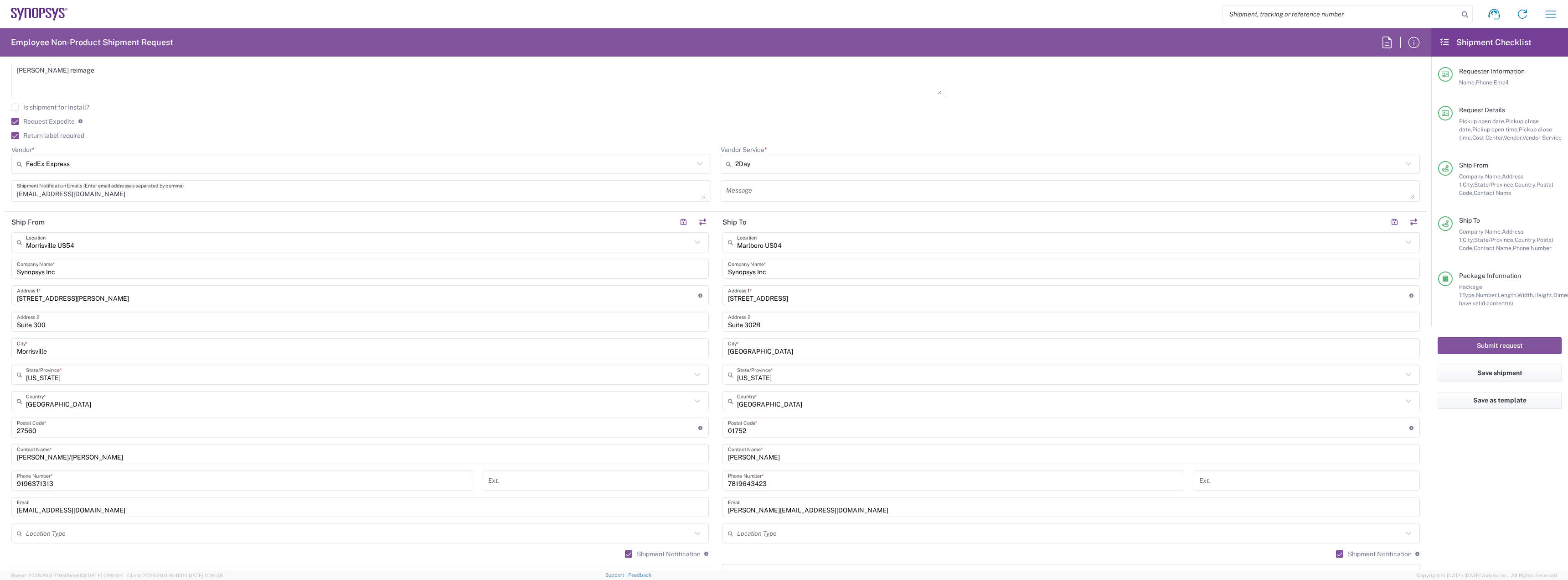
click at [44, 126] on div "Request Expedite If expedite is checked you will be unable to rate and book thi…" at bounding box center [716, 124] width 1408 height 14
click at [45, 123] on label "Request Expedite" at bounding box center [43, 121] width 63 height 7
click at [11, 122] on input "Request Expedite" at bounding box center [11, 122] width 0 height 0
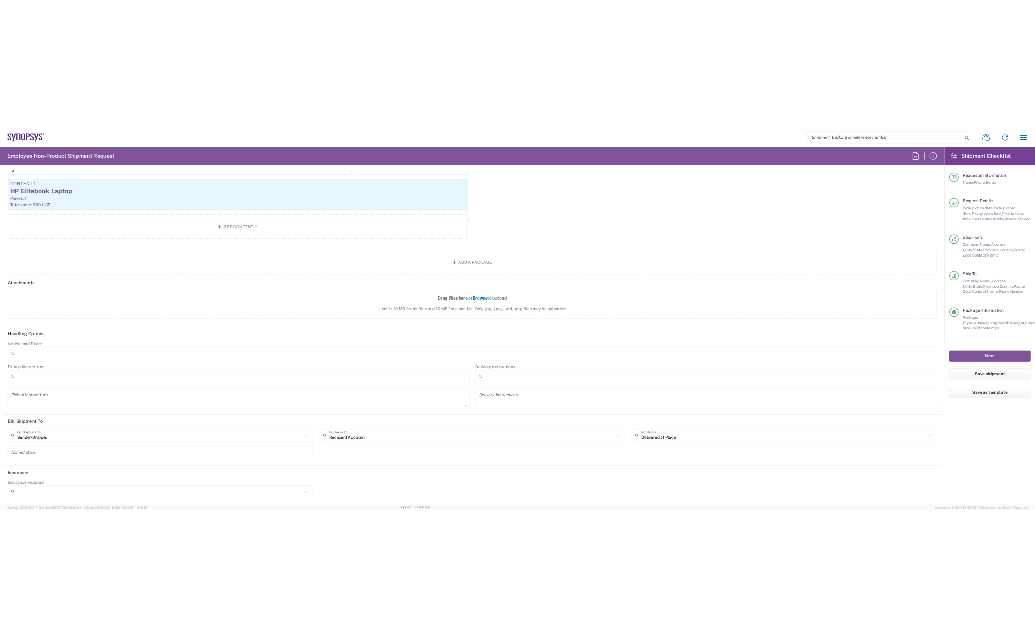
scroll to position [1119, 0]
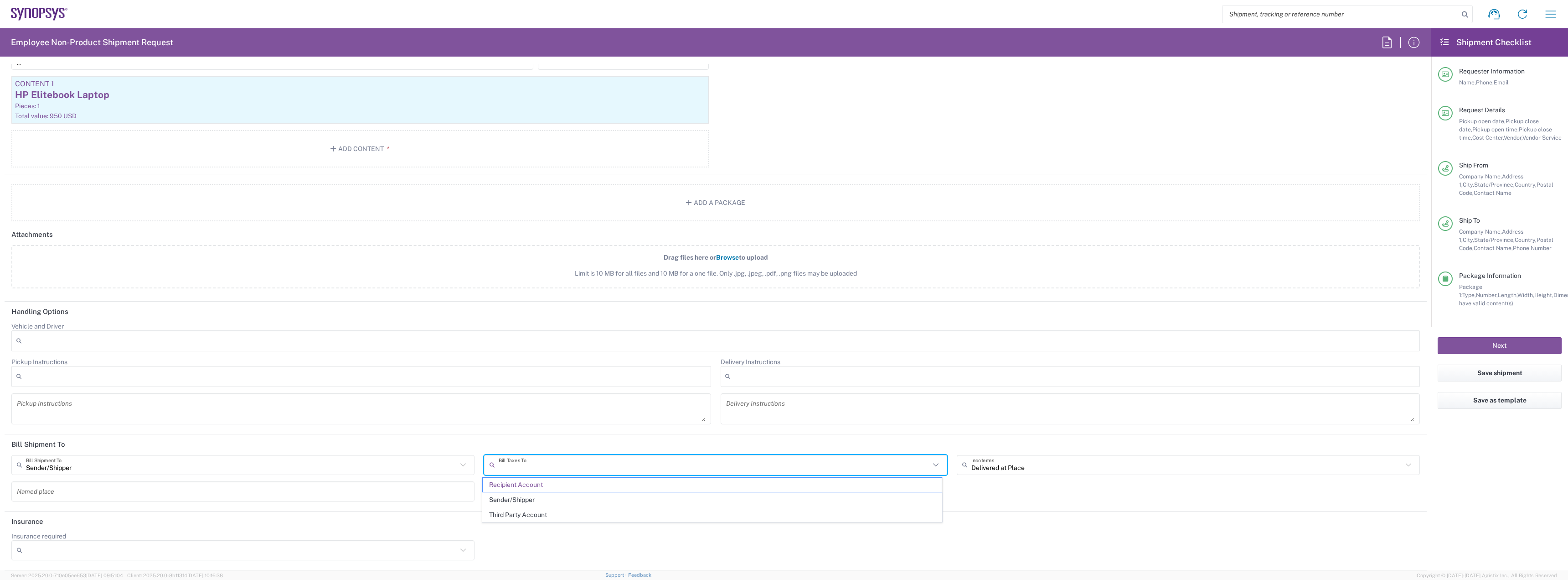
click at [564, 466] on input "text" at bounding box center [714, 465] width 431 height 16
click at [558, 496] on span "Sender/Shipper" at bounding box center [711, 500] width 459 height 14
type input "Sender/Shipper"
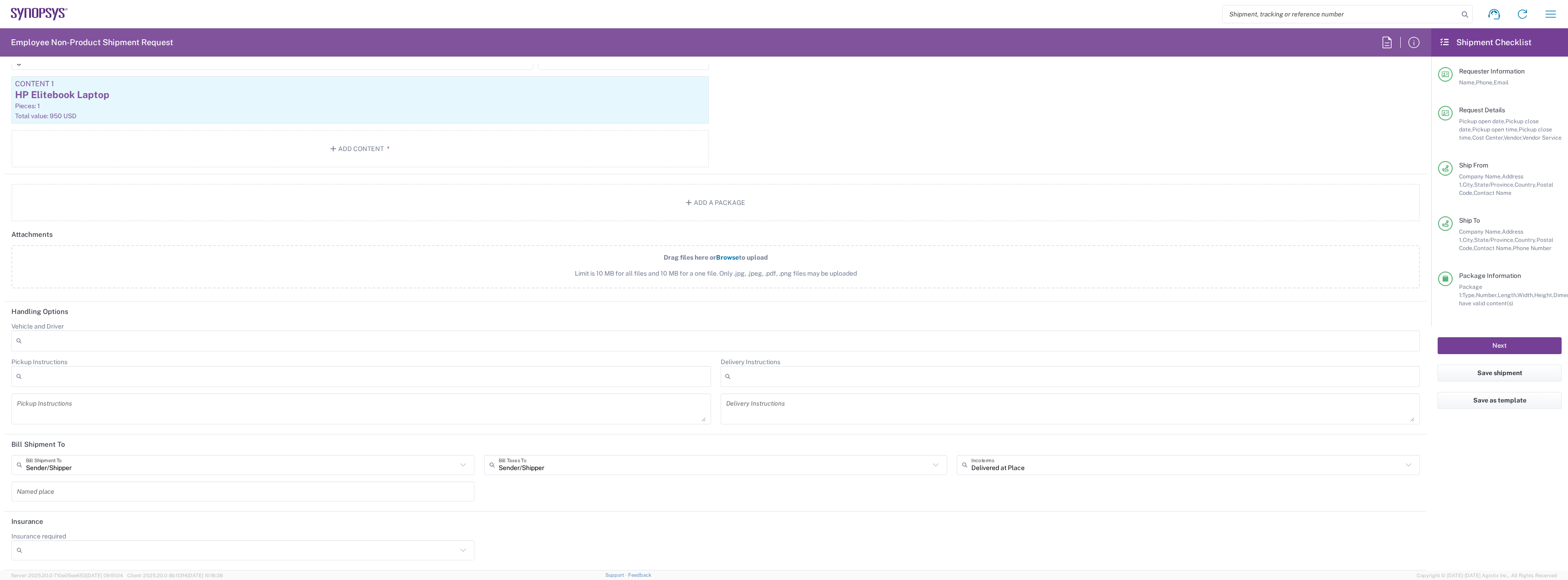
click at [1483, 345] on button "Next" at bounding box center [1500, 345] width 124 height 17
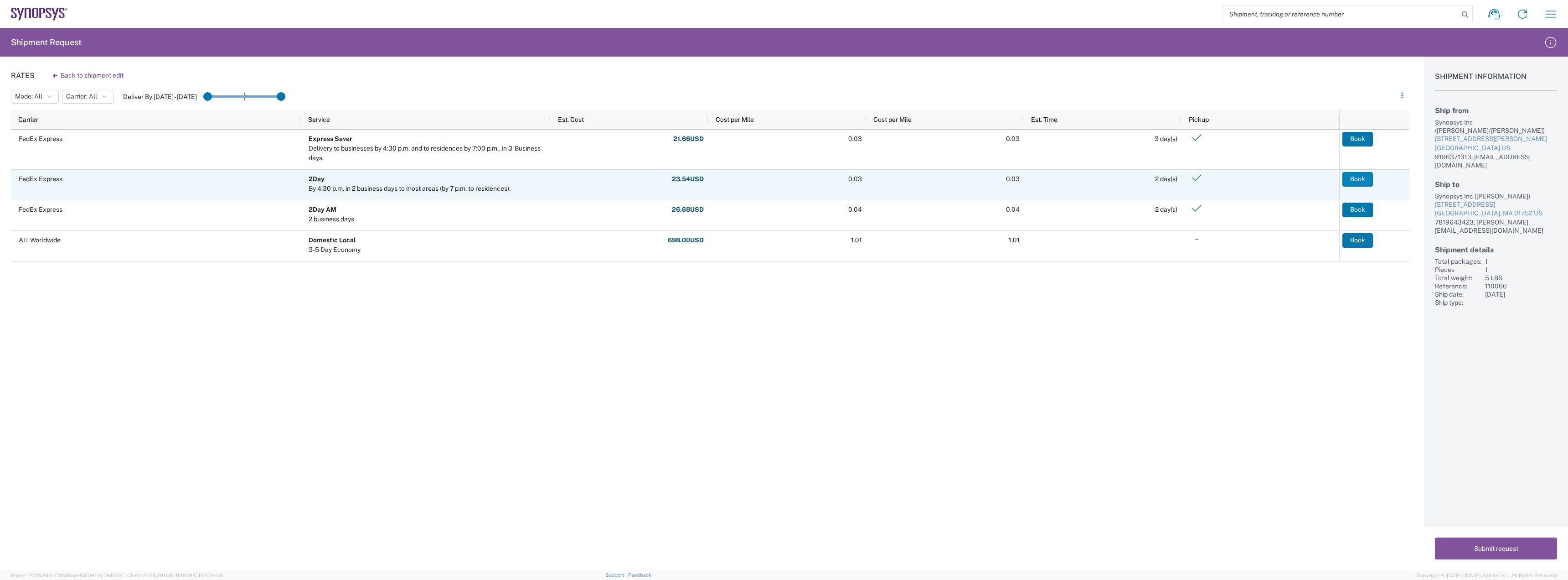
click at [1351, 180] on button "Book" at bounding box center [1358, 180] width 31 height 14
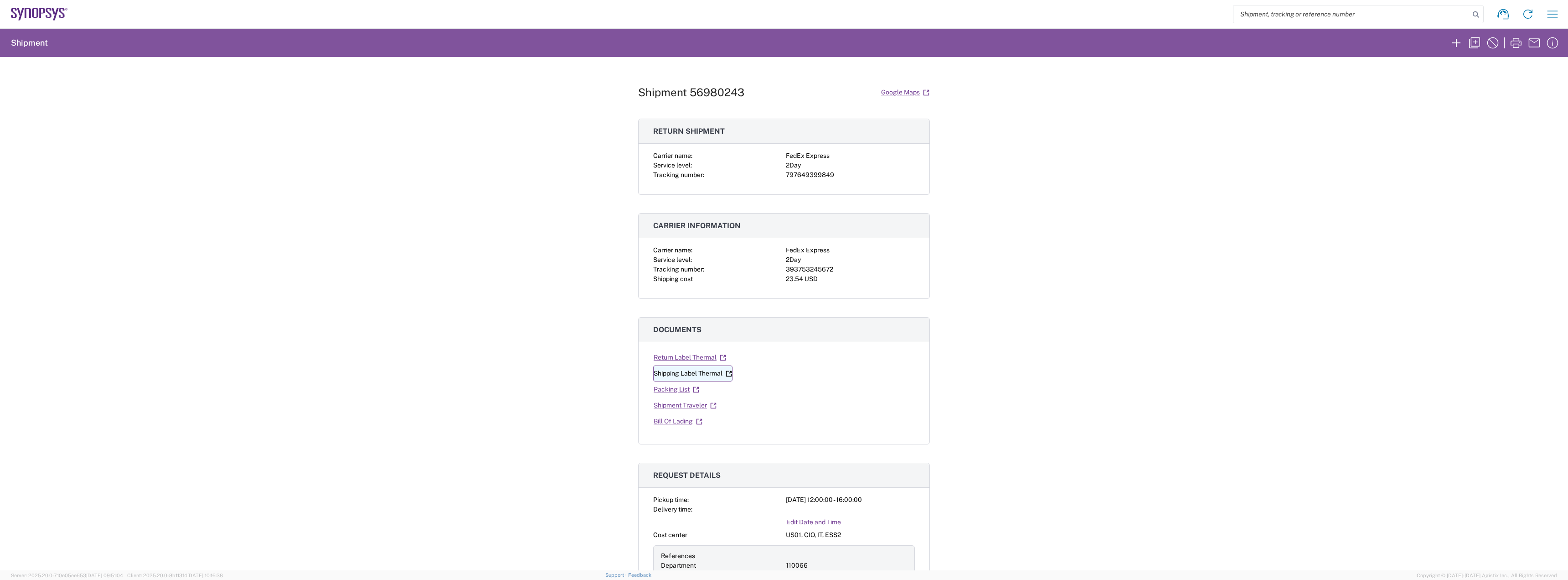
click at [698, 373] on link "Shipping Label Thermal" at bounding box center [693, 373] width 79 height 16
click at [682, 359] on link "Return Label Thermal" at bounding box center [690, 357] width 73 height 16
